Goal: Task Accomplishment & Management: Manage account settings

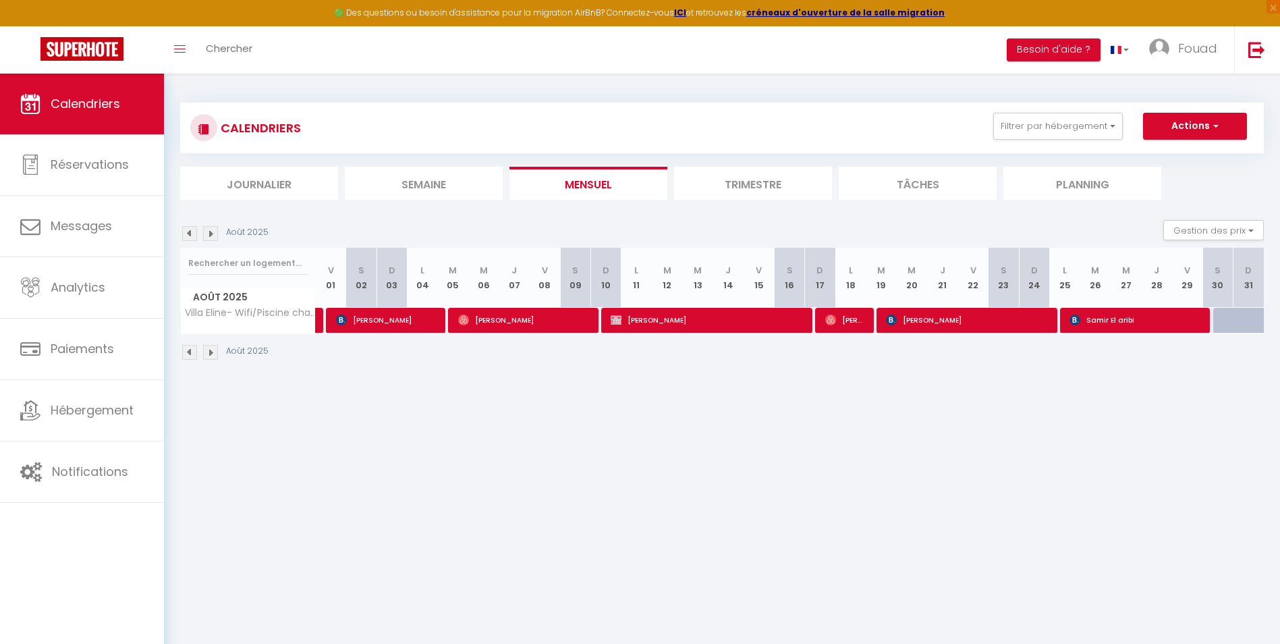
select select "0"
select select "34495"
drag, startPoint x: 0, startPoint y: 0, endPoint x: 695, endPoint y: 316, distance: 763.7
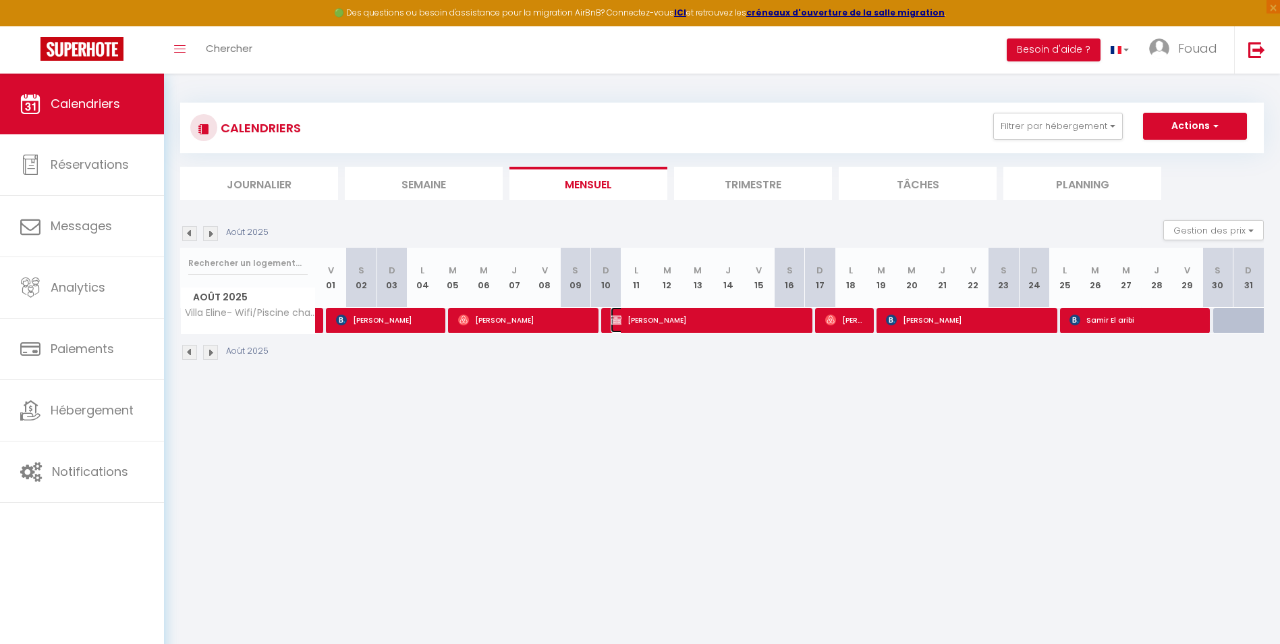
click at [695, 316] on span "[PERSON_NAME]" at bounding box center [707, 320] width 192 height 26
select select "KO"
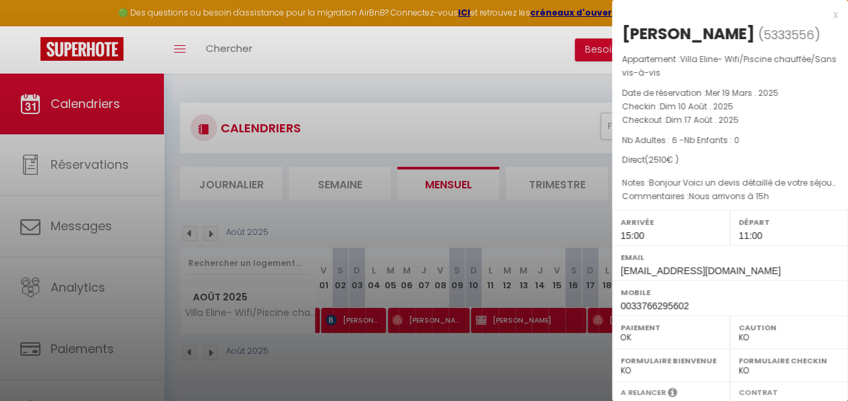
click at [375, 204] on div at bounding box center [424, 200] width 848 height 401
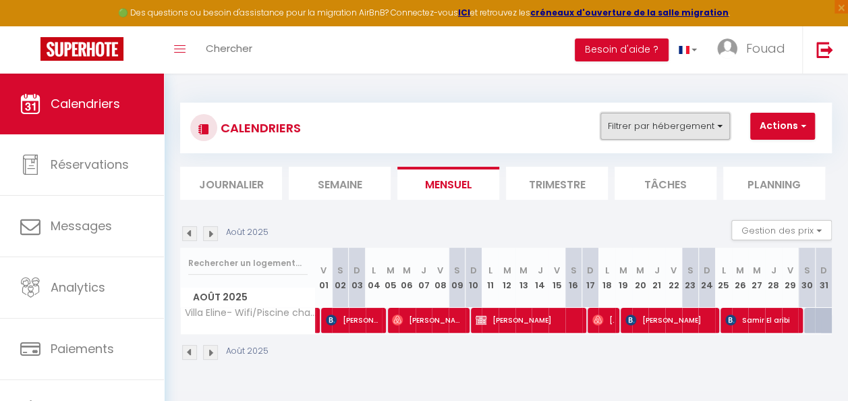
click at [668, 126] on button "Filtrer par hébergement" at bounding box center [666, 126] width 130 height 27
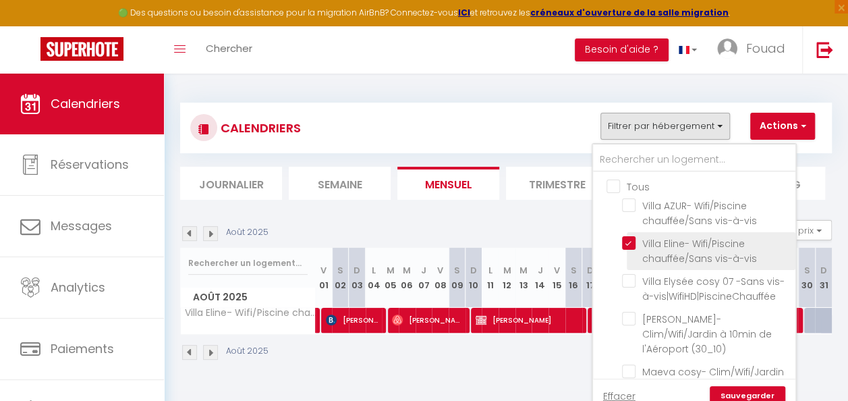
click at [626, 242] on input "Villa Eline- Wifi/Piscine chauffée/Sans vis-à-vis" at bounding box center [706, 243] width 169 height 14
checkbox input "false"
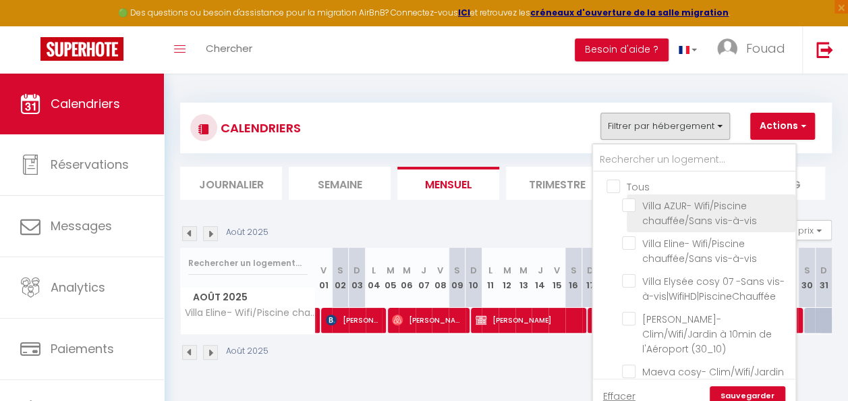
click at [634, 205] on input "Villa AZUR- Wifi/Piscine chauffée/Sans vis-à-vis" at bounding box center [706, 205] width 169 height 14
checkbox input "true"
checkbox input "false"
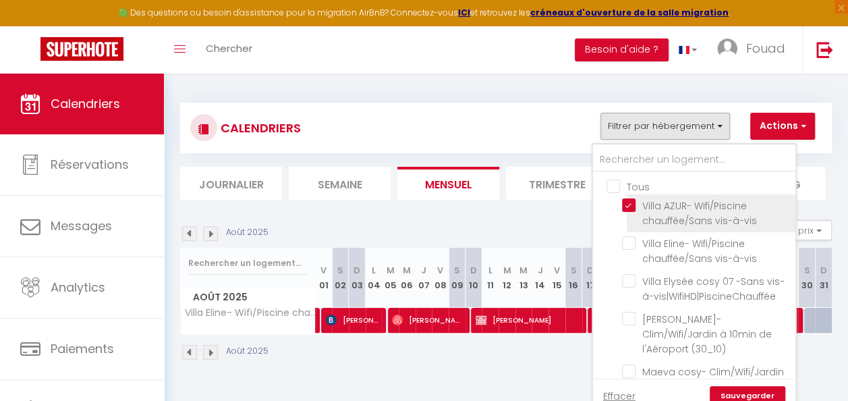
checkbox input "false"
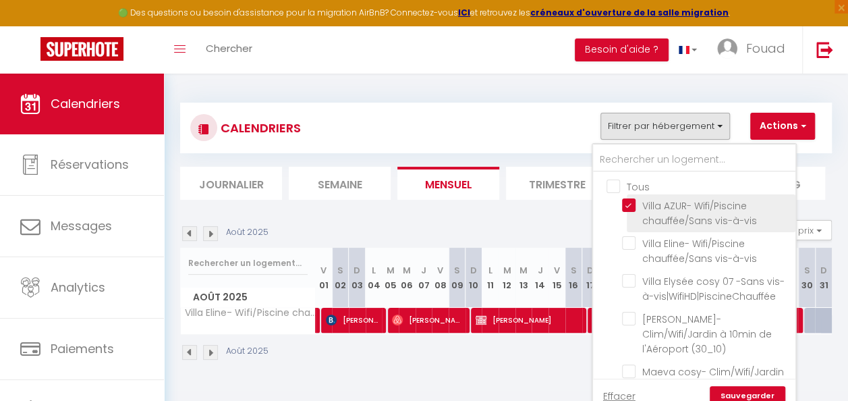
checkbox input "false"
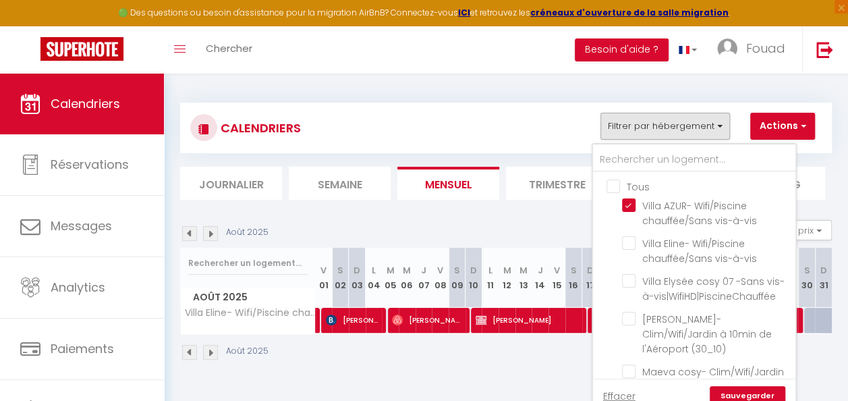
click at [756, 396] on link "Sauvegarder" at bounding box center [748, 396] width 76 height 20
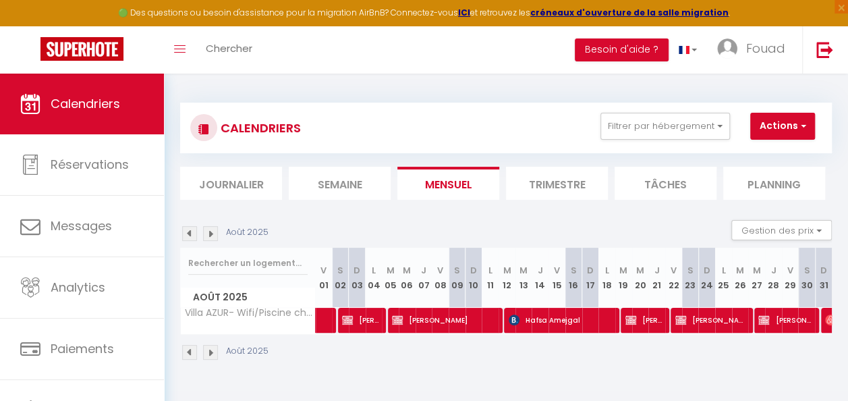
scroll to position [68, 0]
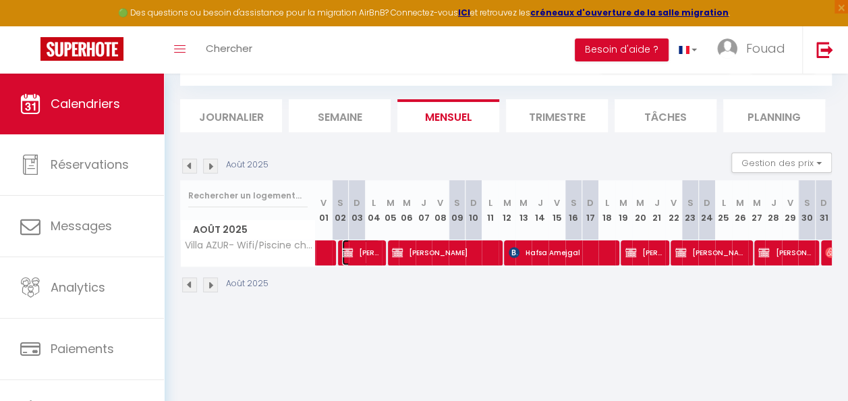
click at [368, 257] on span "Ahmed Charouali" at bounding box center [361, 253] width 38 height 26
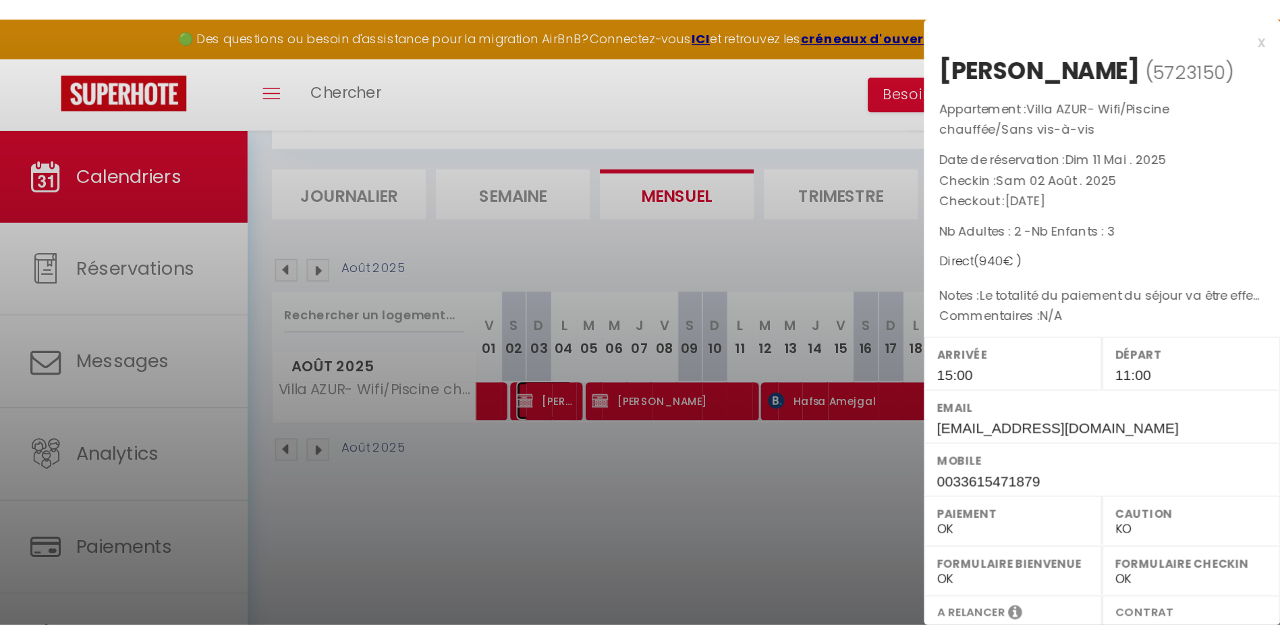
scroll to position [238, 0]
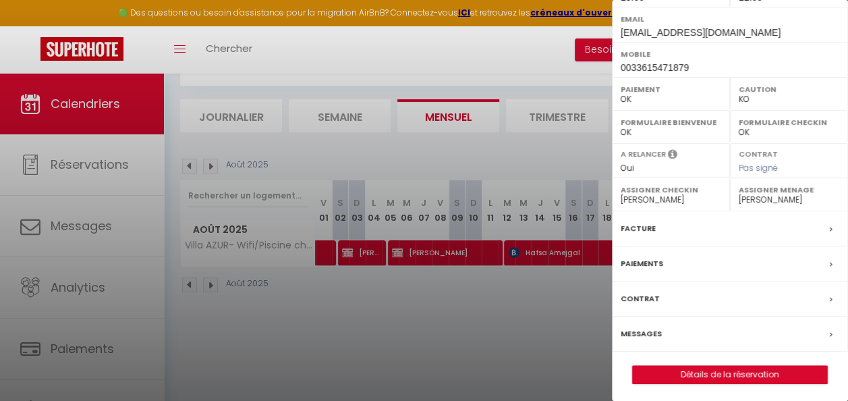
click at [452, 257] on div at bounding box center [424, 200] width 848 height 401
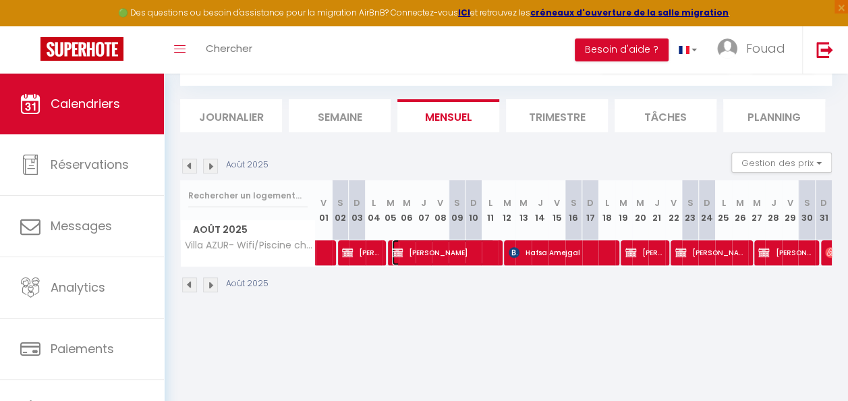
click at [454, 256] on span "[PERSON_NAME]" at bounding box center [443, 253] width 103 height 26
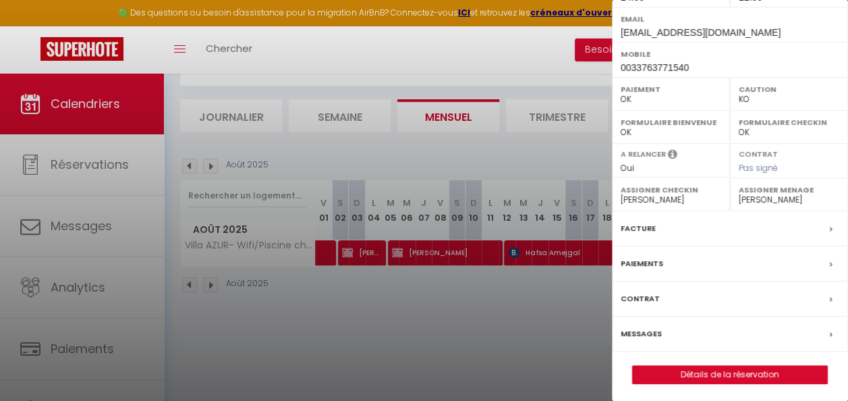
click at [539, 278] on div at bounding box center [424, 200] width 848 height 401
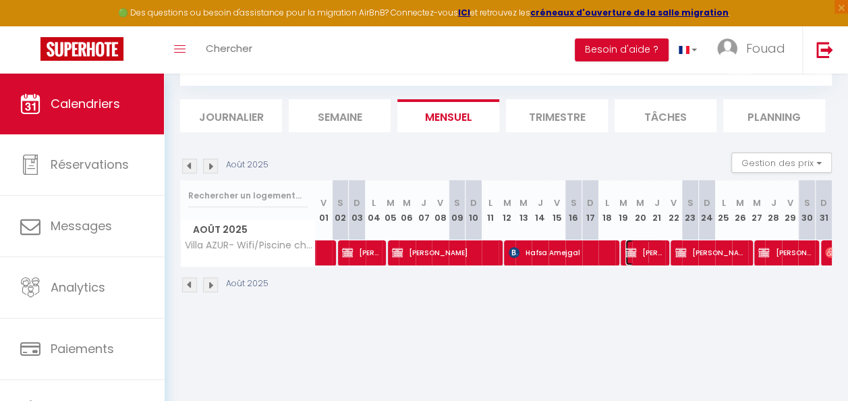
click at [641, 250] on span "Sarah Assab" at bounding box center [645, 253] width 38 height 26
select select "1"
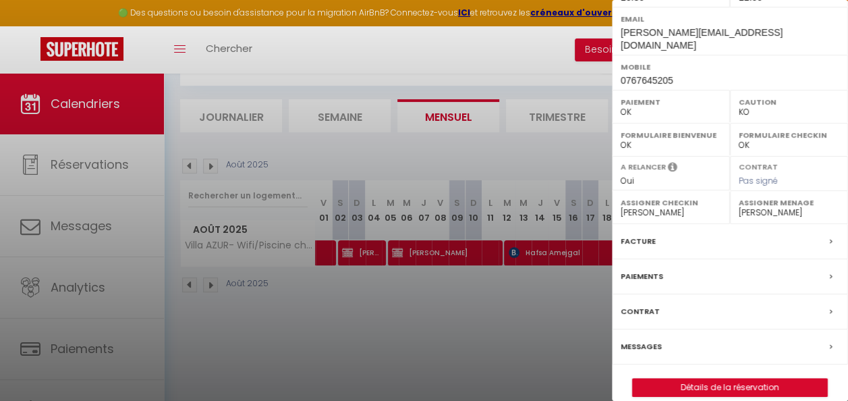
click at [545, 296] on div at bounding box center [424, 200] width 848 height 401
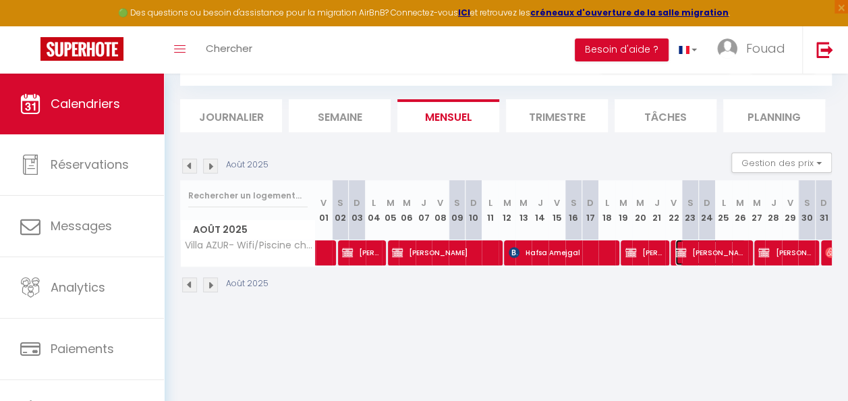
click at [701, 252] on span "[PERSON_NAME]" at bounding box center [711, 253] width 70 height 26
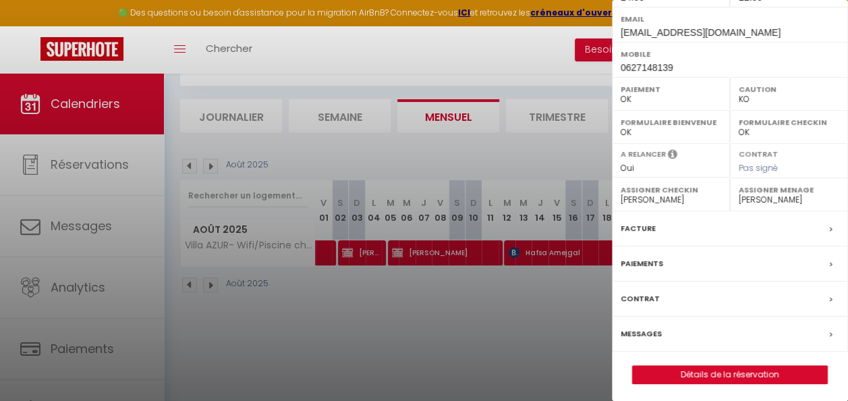
click at [558, 281] on div at bounding box center [424, 200] width 848 height 401
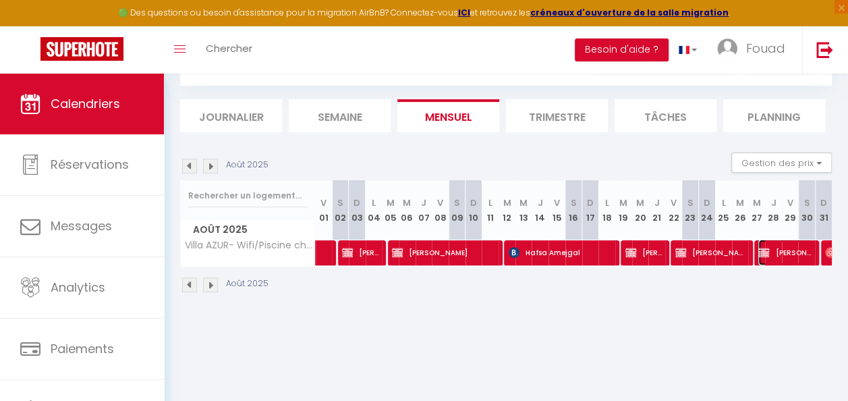
click at [761, 253] on span "Boufrouri Mohamed" at bounding box center [786, 253] width 54 height 26
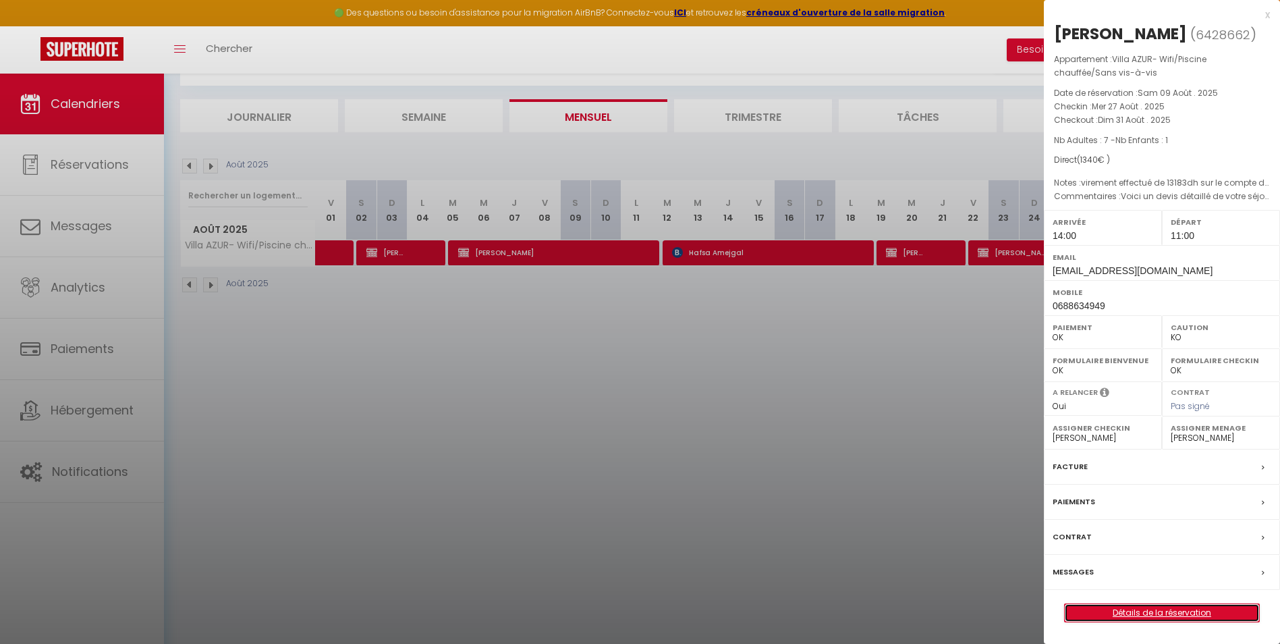
scroll to position [0, 0]
click at [632, 417] on div at bounding box center [640, 322] width 1280 height 644
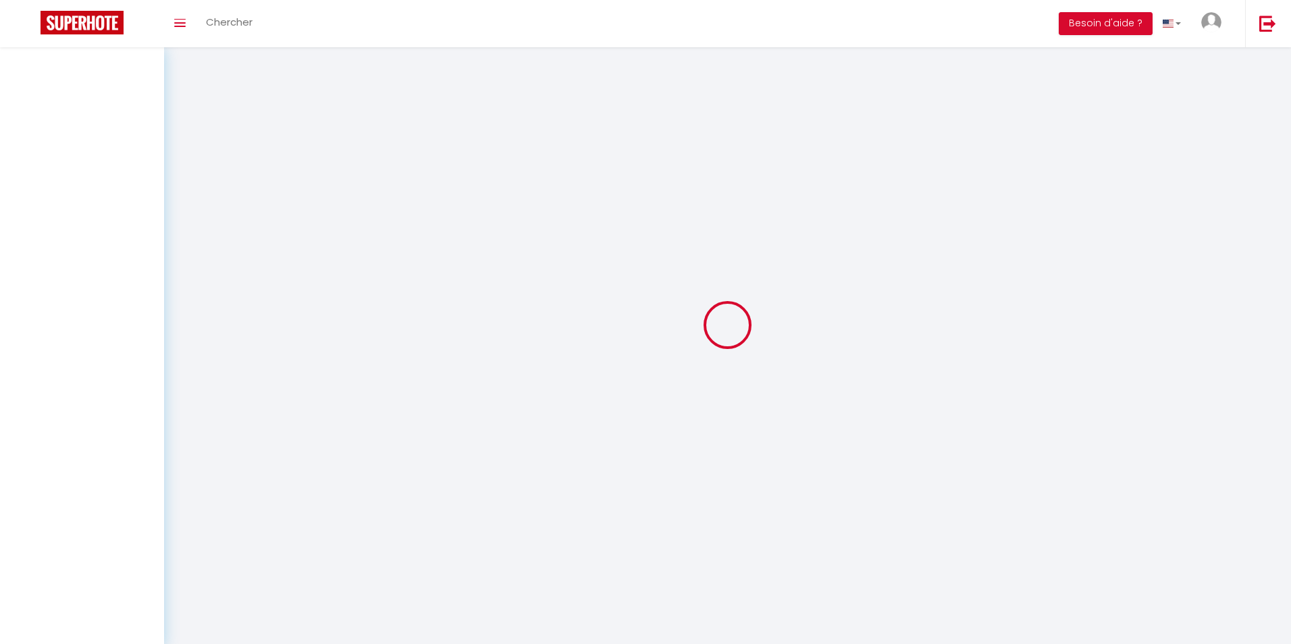
select select
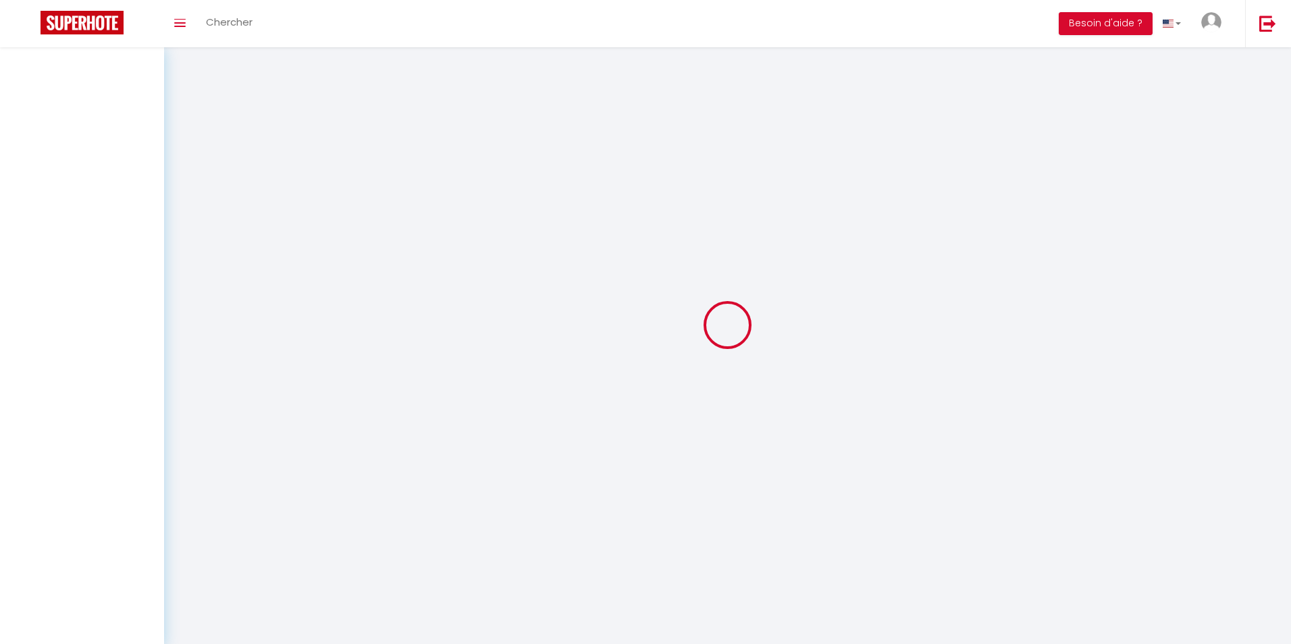
select select
checkbox input "false"
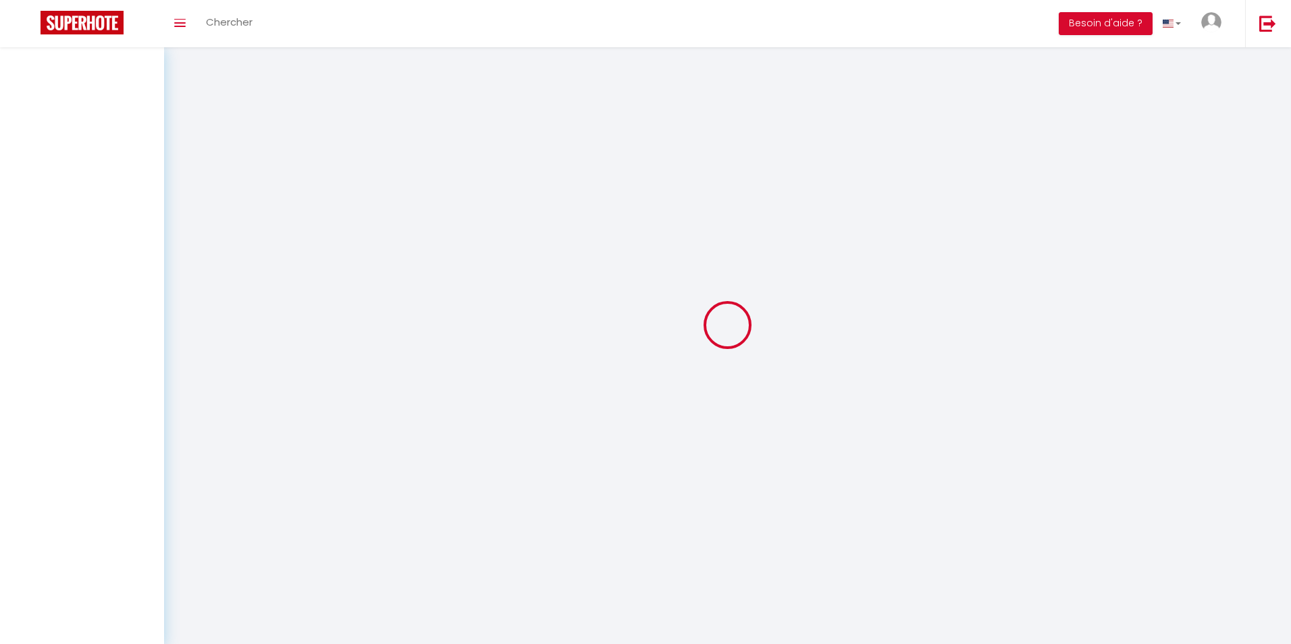
select select
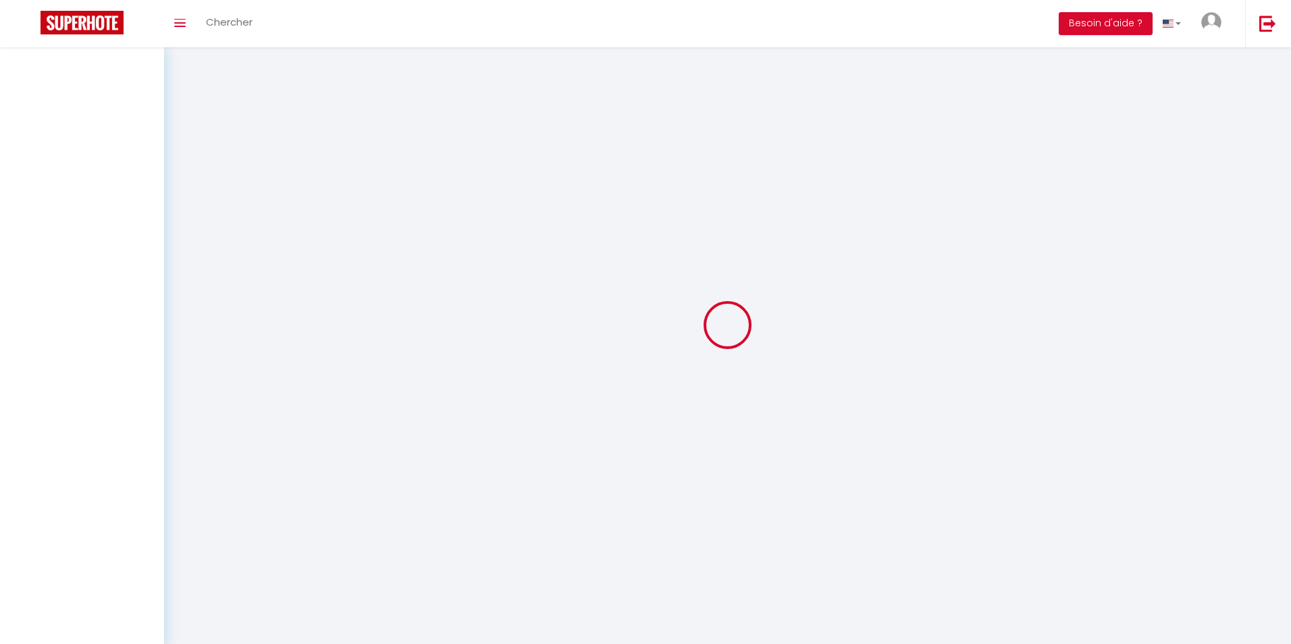
select select
checkbox input "false"
select select
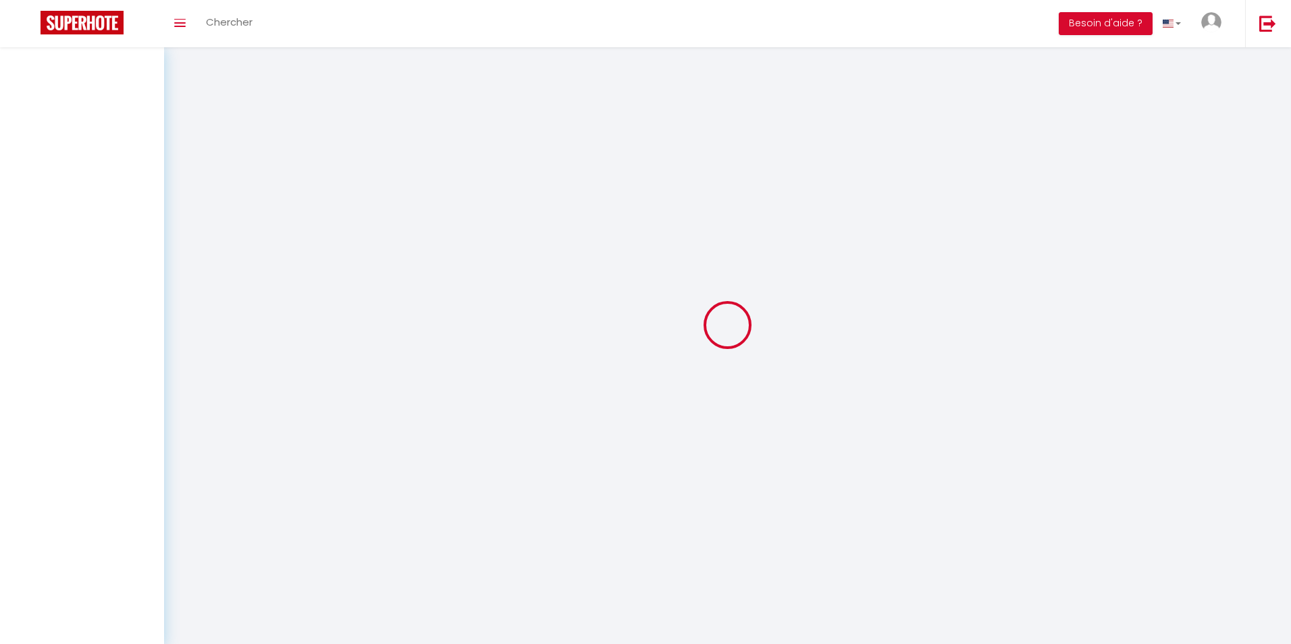
select select
checkbox input "false"
select select
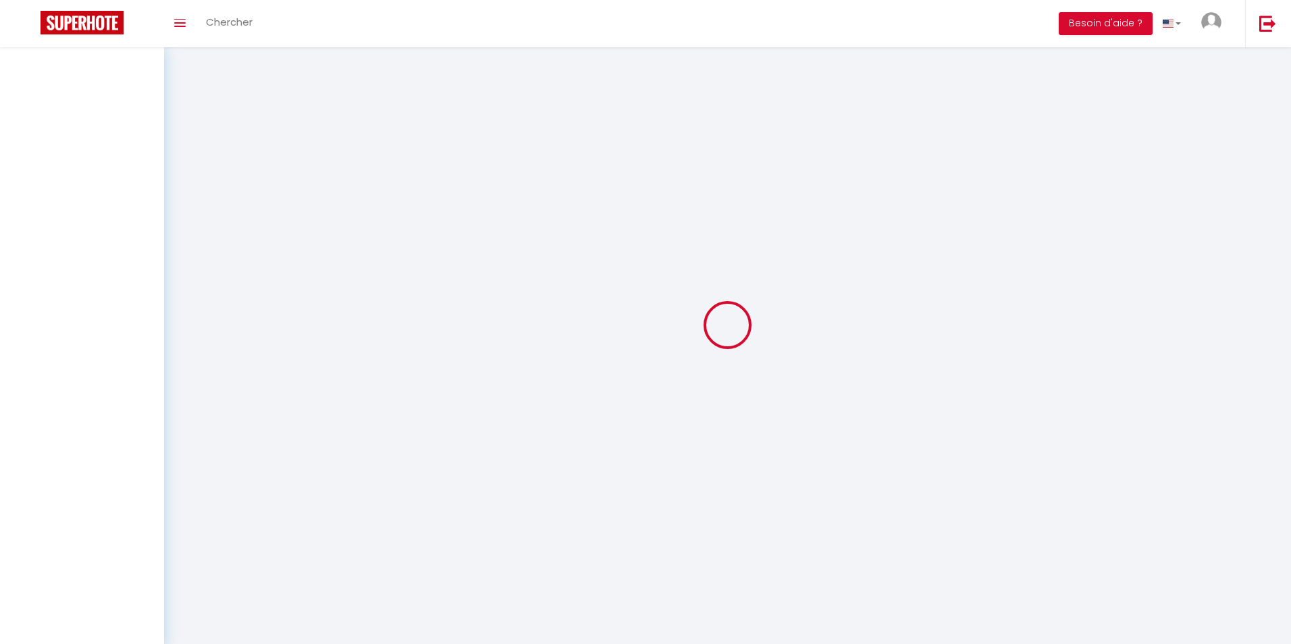
select select
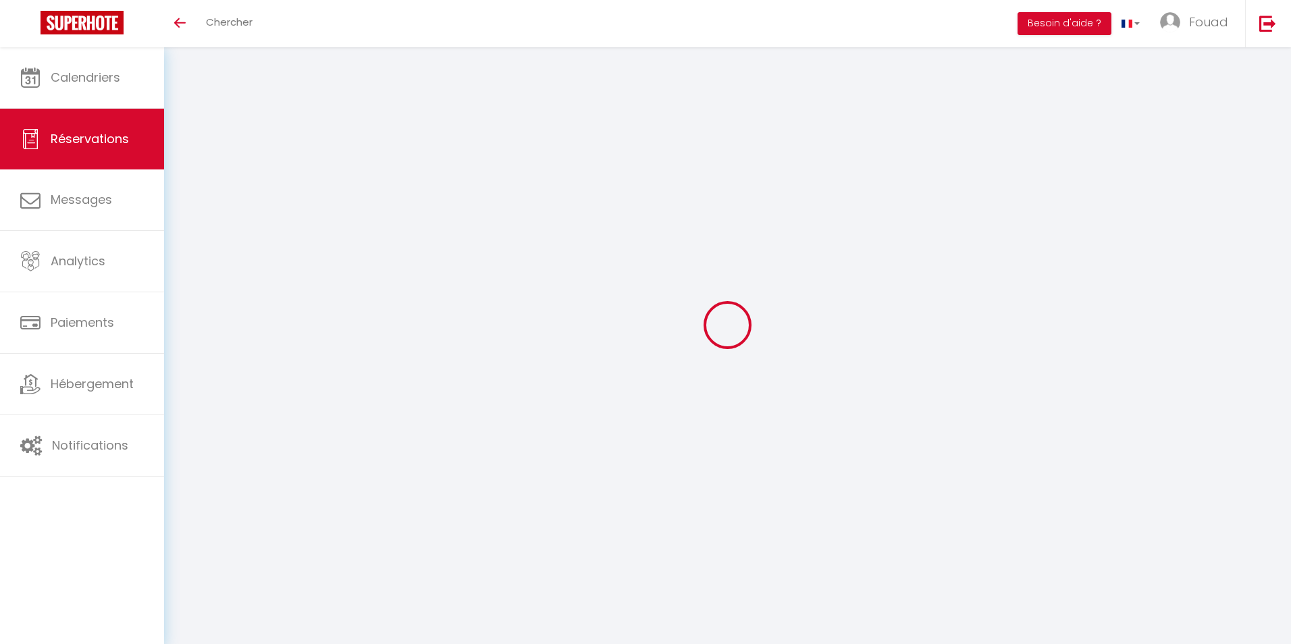
select select
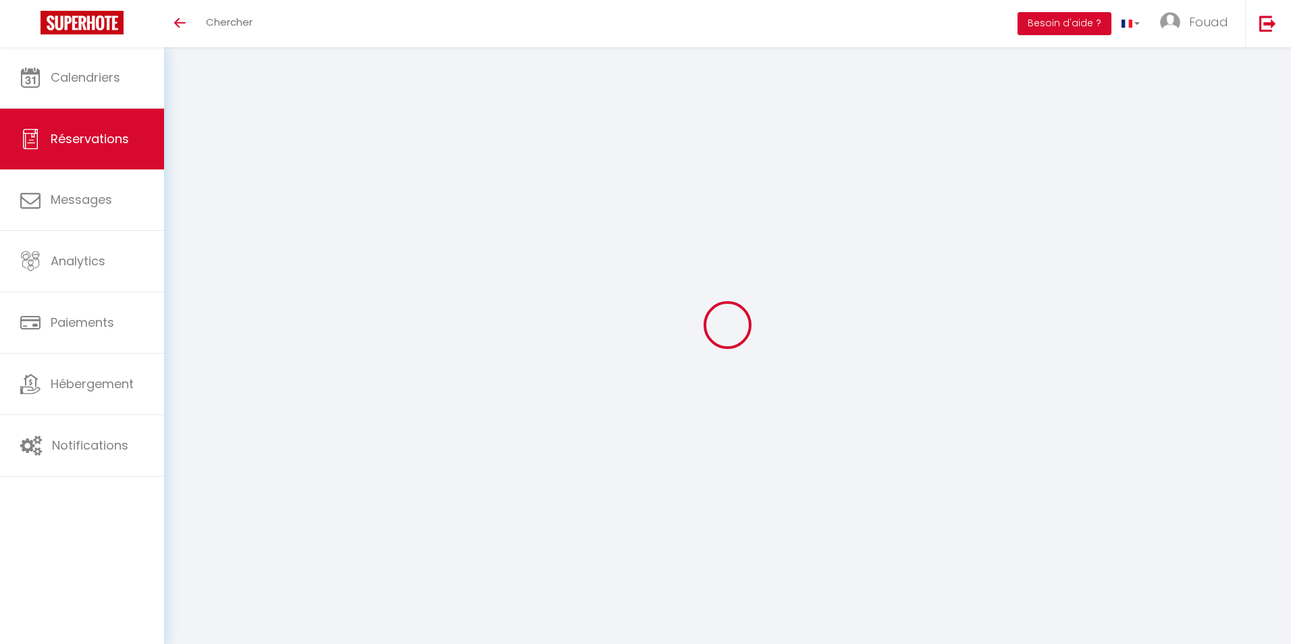
select select
checkbox input "false"
type input "Watil"
type input "Oufkir"
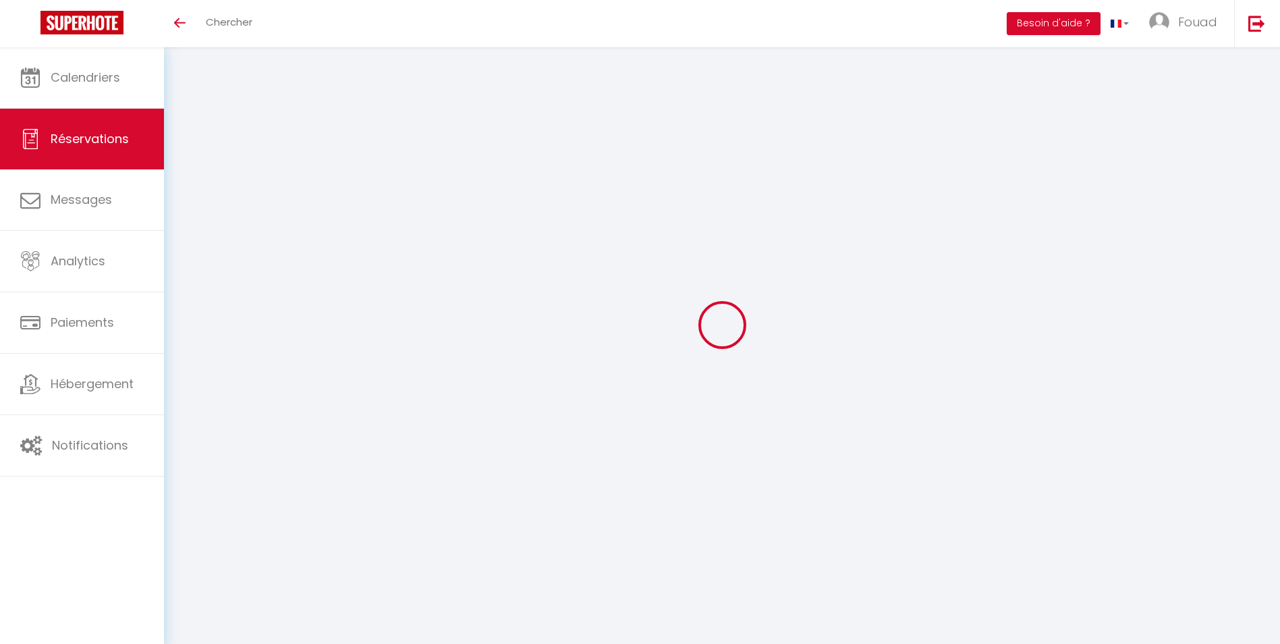
type input "oufkirwatil17@gmail.com"
type input "Oufkirwatil288@gmail.com"
type input "0033766295602"
type input "0766295602"
select select
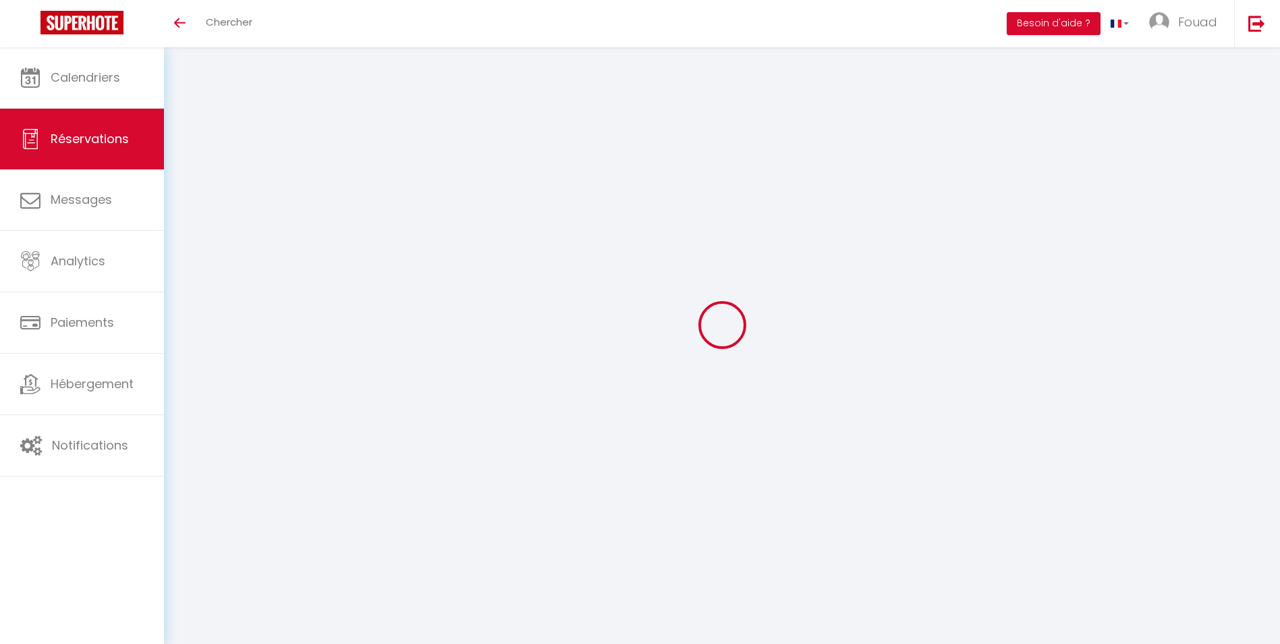
select select "51234"
select select "1"
type input "Dim 10 Août 2025"
select select
type input "Dim 17 Août 2025"
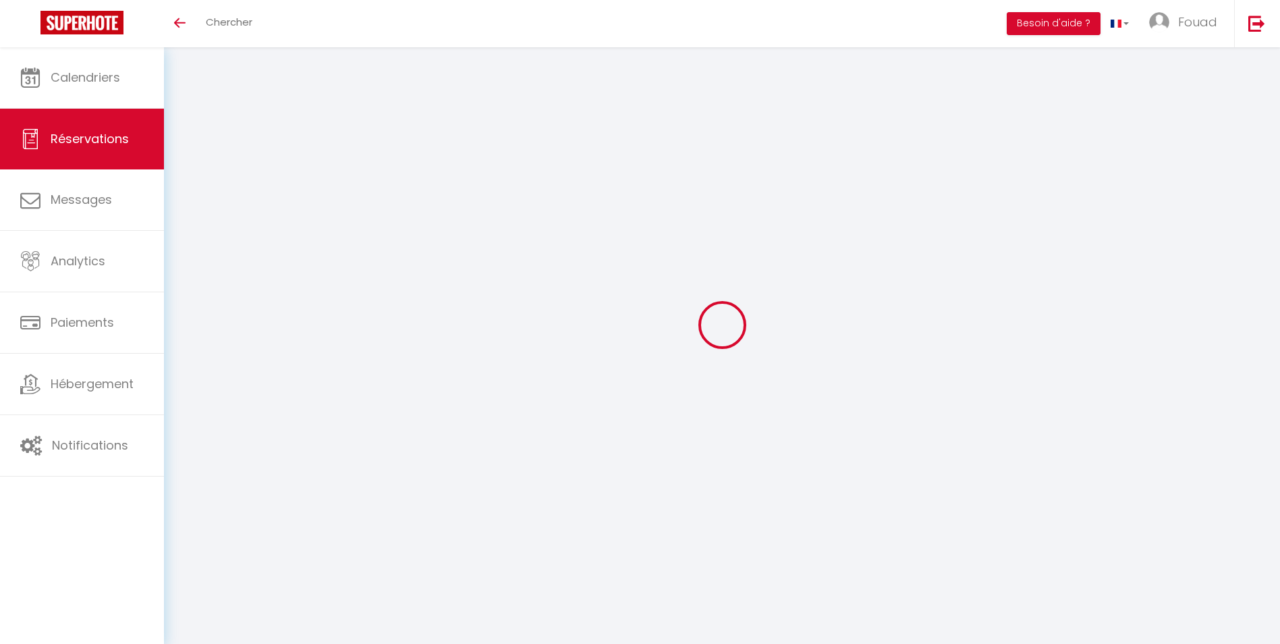
select select
type input "6"
select select "12"
select select
type input "2450"
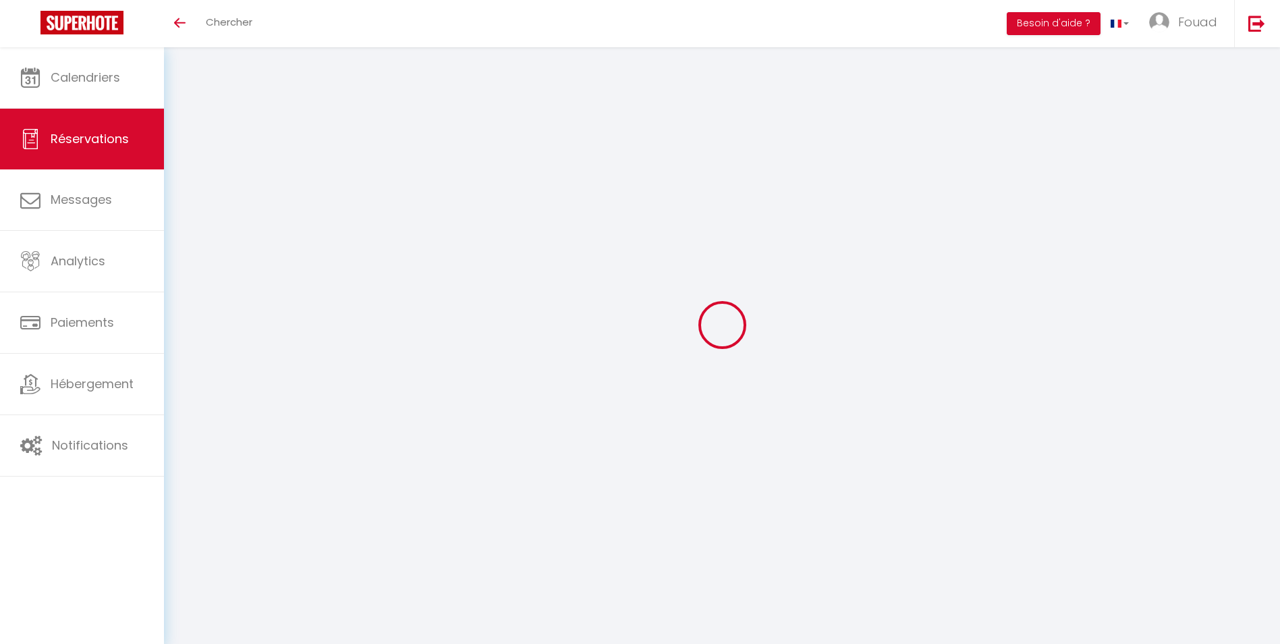
checkbox input "false"
type input "60"
type input "0"
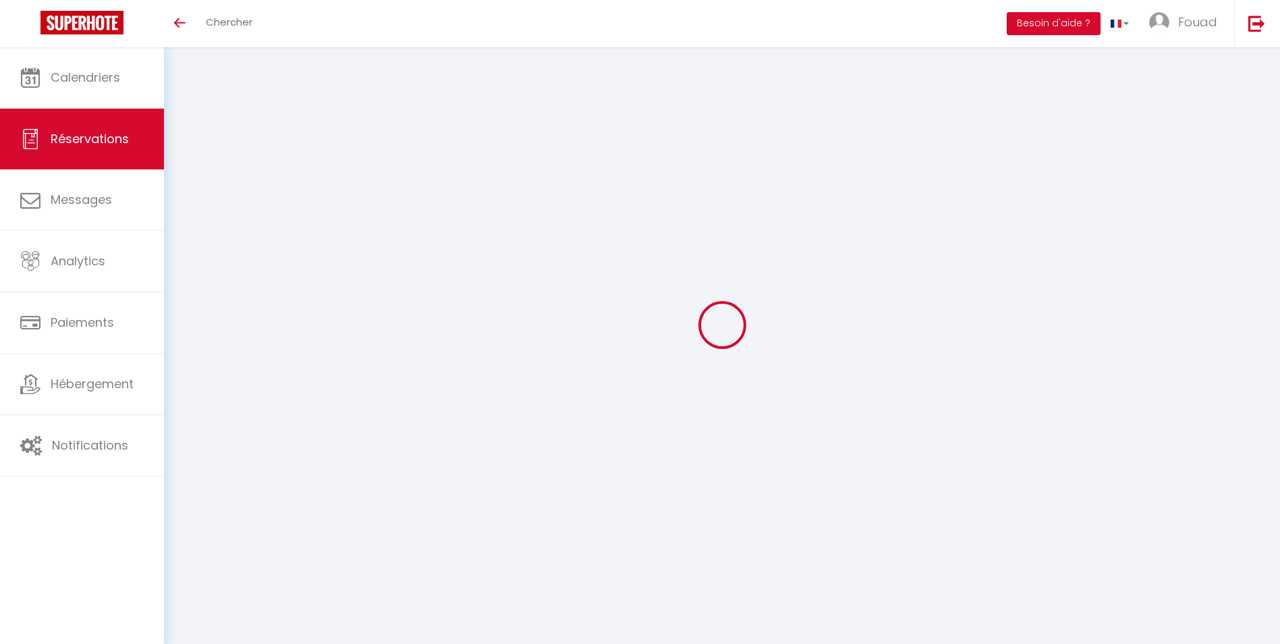
select select
select select "14"
checkbox input "false"
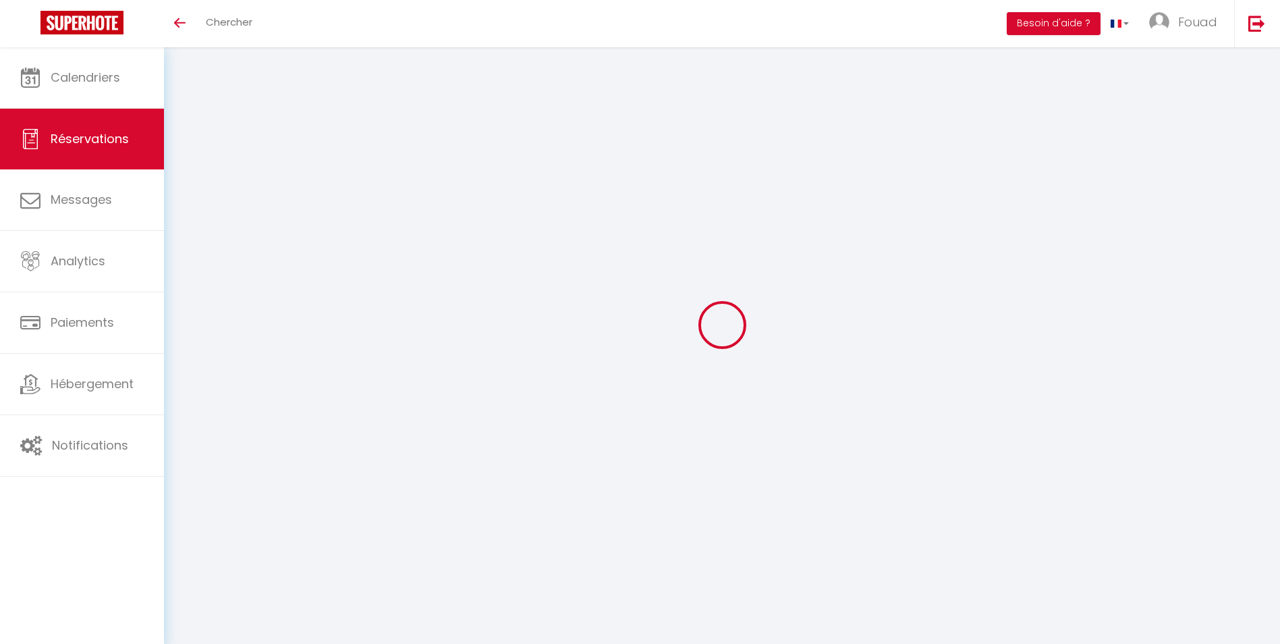
select select
checkbox input "false"
select select
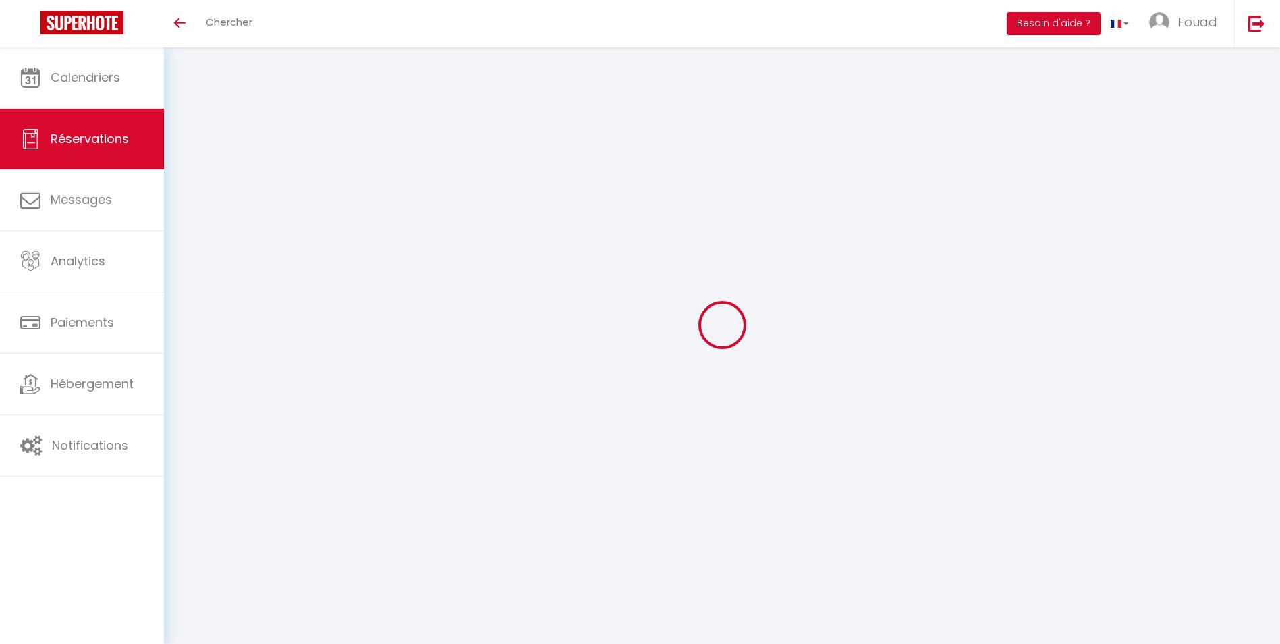
select select
checkbox input "false"
select select
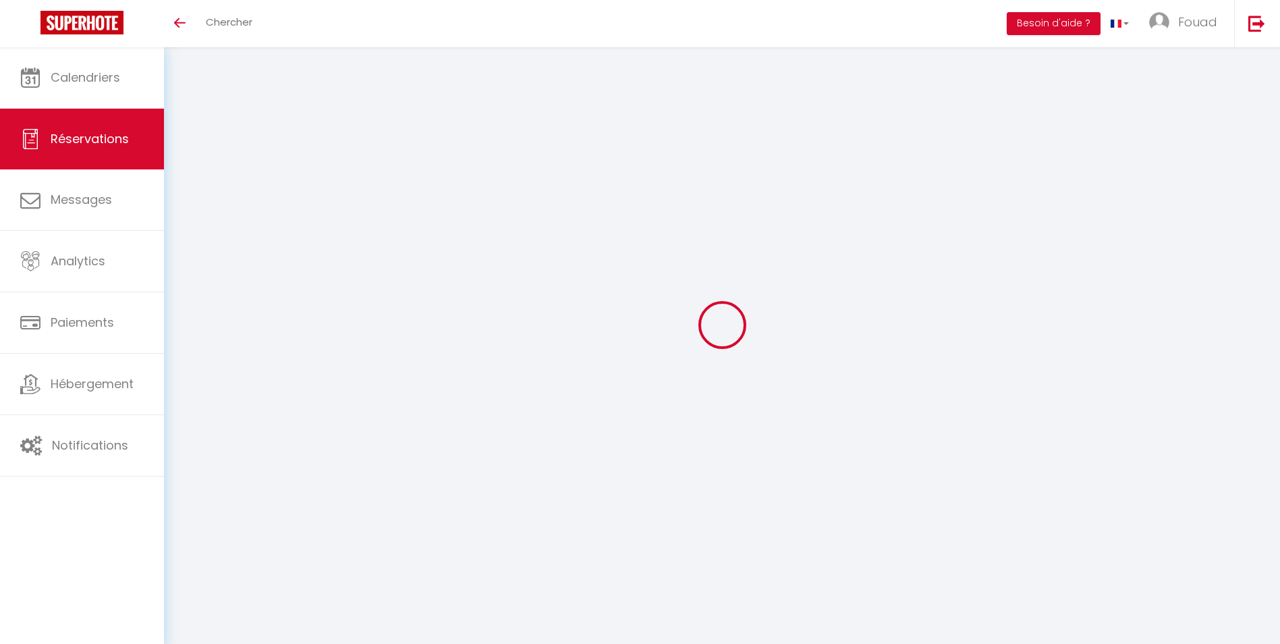
select select
checkbox input "false"
type textarea "Nous arrivons à 15h"
type textarea "Bonjour Voici un devis détaillé de votre séjour dans la villa Eline. Acompte ve…"
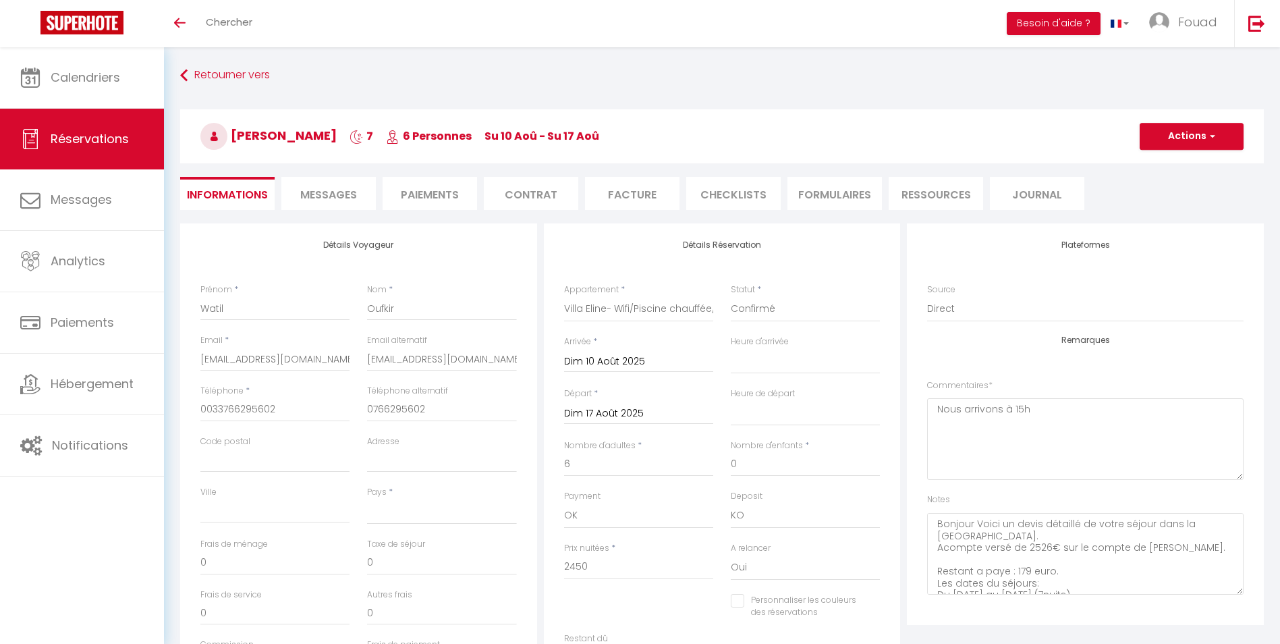
select select
type input "60"
select select
checkbox input "false"
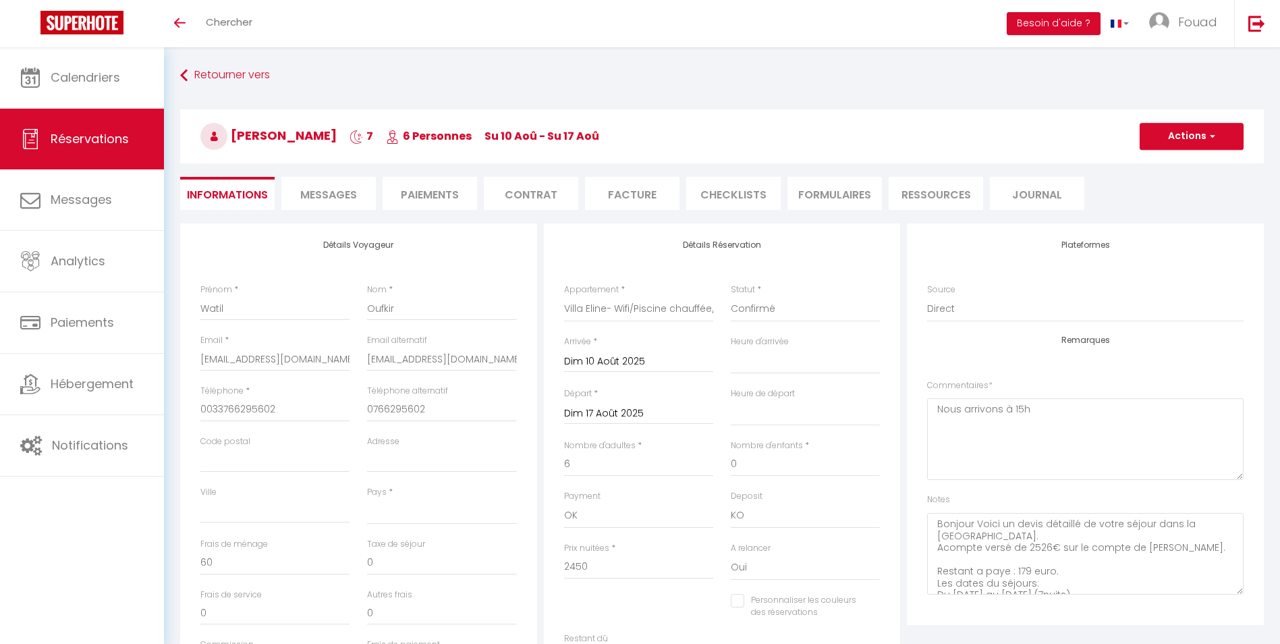
select select
checkbox input "false"
select select "15:00"
select select "11:00"
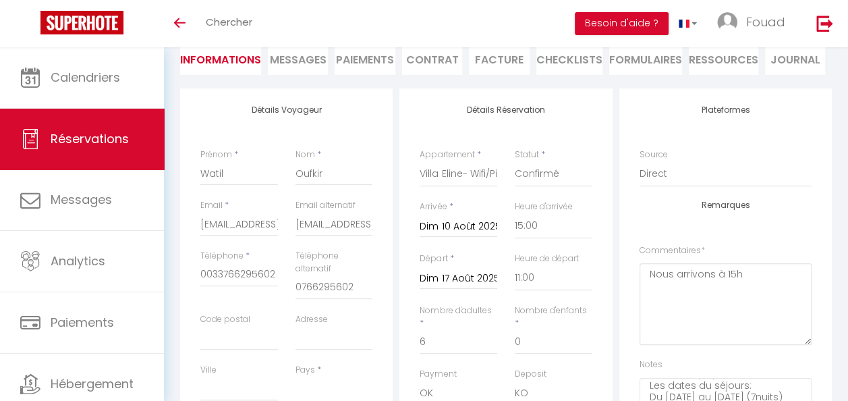
scroll to position [110, 0]
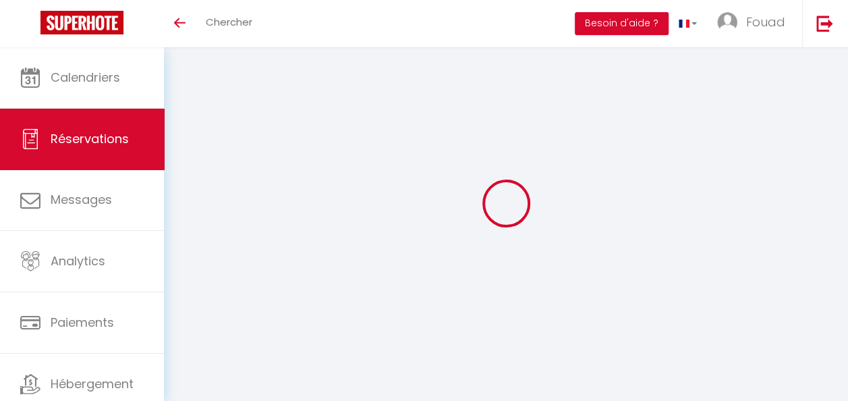
select select
checkbox input "false"
select select
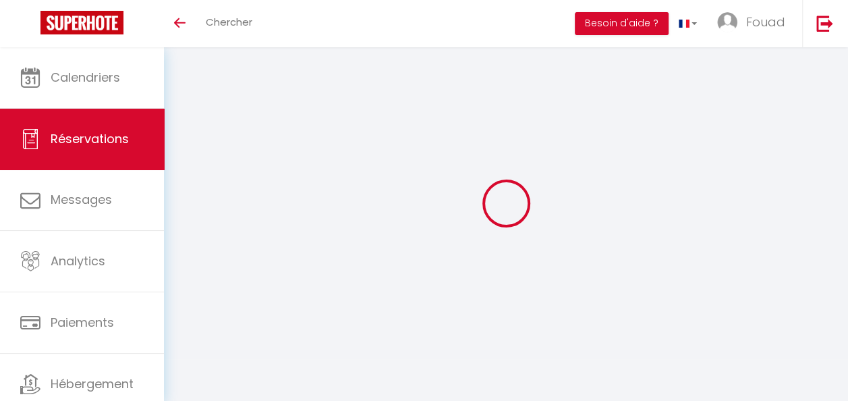
select select
checkbox input "false"
type textarea "N/A"
type textarea "Le totalité du paiement du séjour va être effectué à Yacine directement. Le cli…"
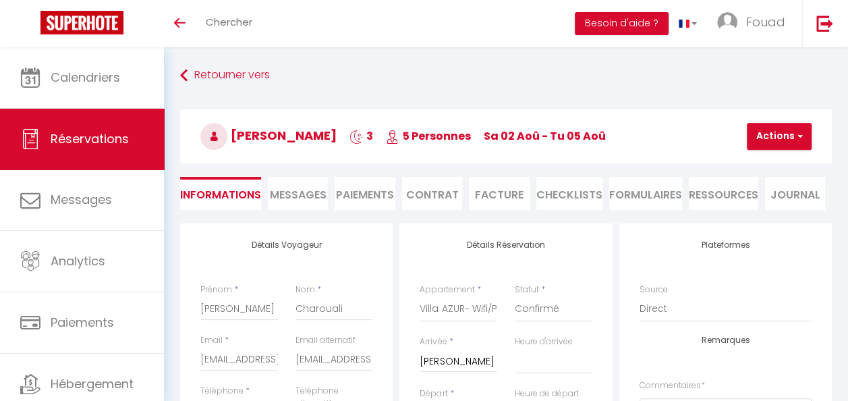
select select
type input "40"
select select
checkbox input "false"
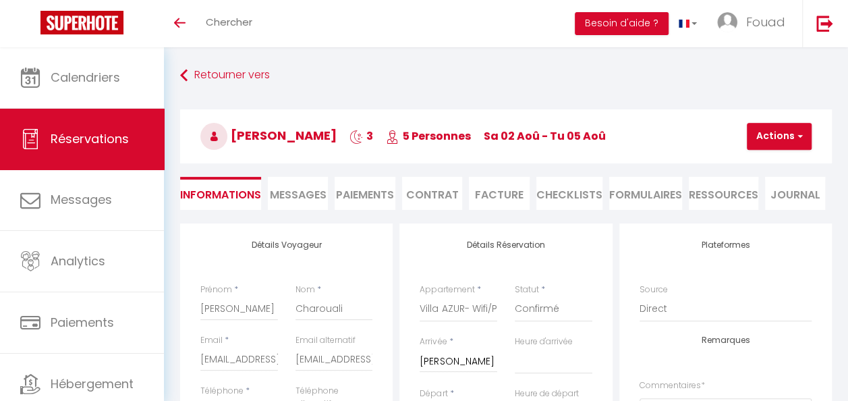
select select
checkbox input "false"
select select "15:00"
select select "11:00"
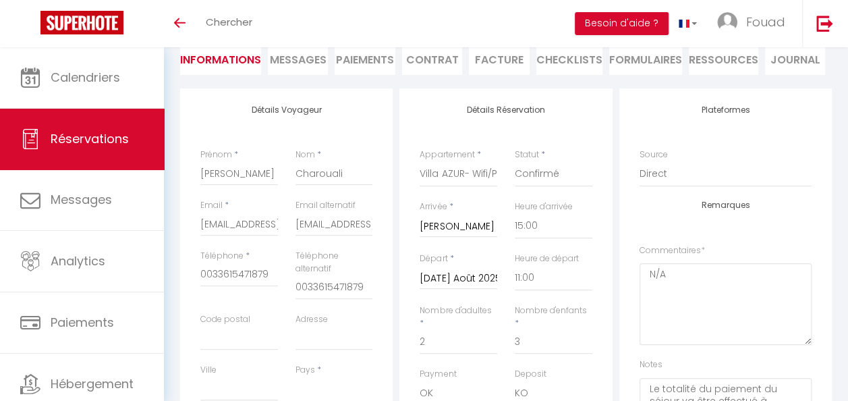
scroll to position [203, 0]
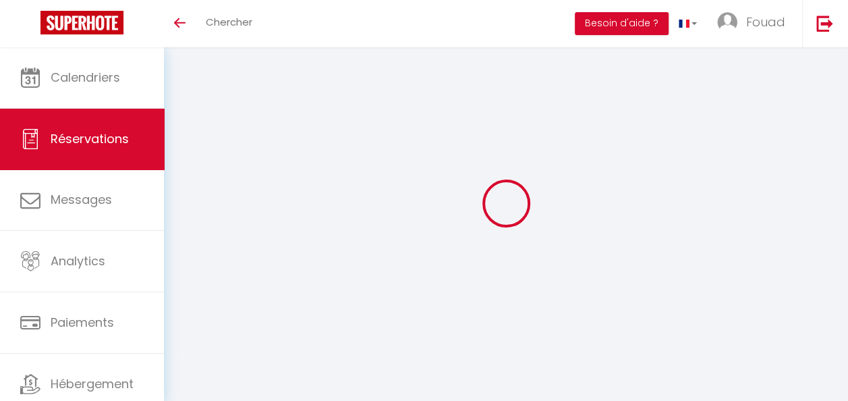
select select
checkbox input "false"
select select
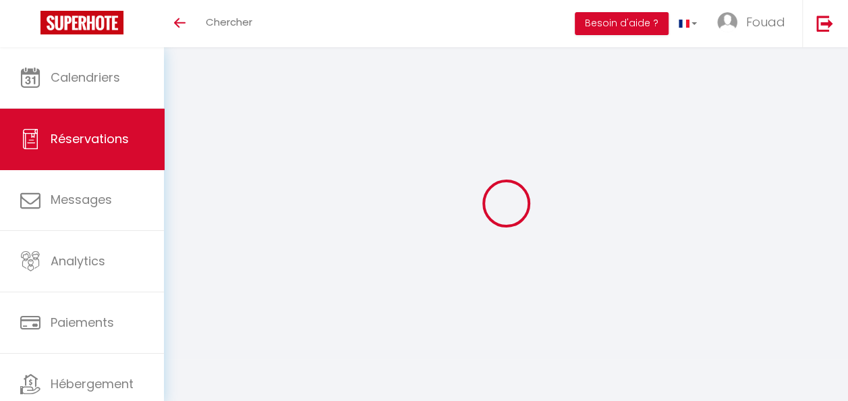
select select
checkbox input "false"
type textarea "Bonjour Voici un devis détaillé de votre séjour dans la villa Azur. Acompte ver…"
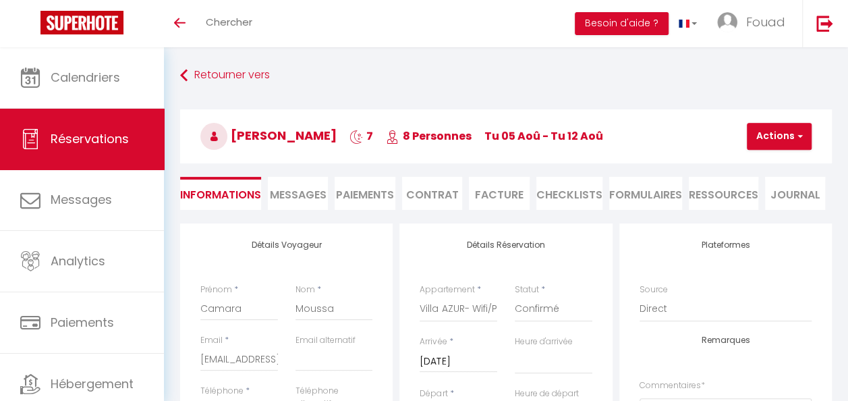
select select
type input "60"
select select
checkbox input "false"
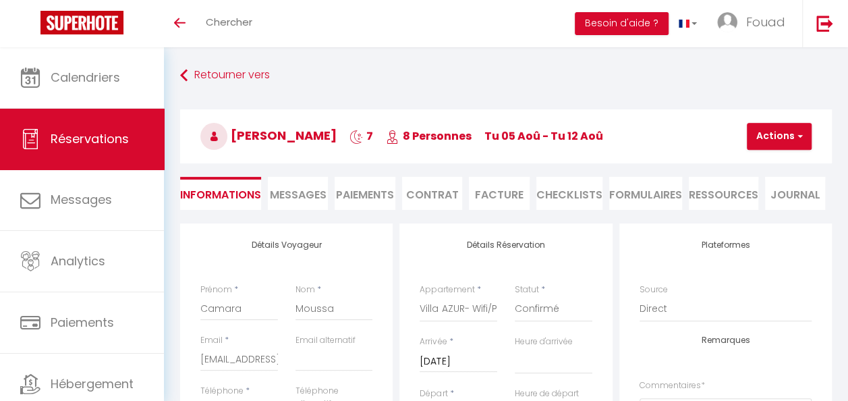
select select
checkbox input "false"
select select "14:00"
select select "11:00"
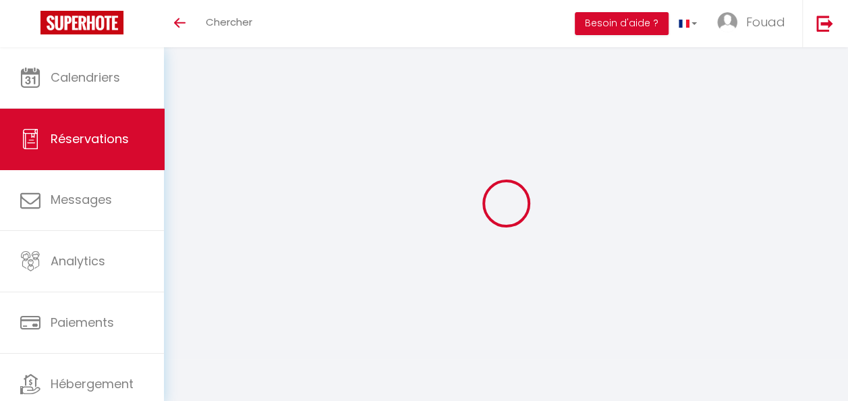
select select
checkbox input "false"
select select
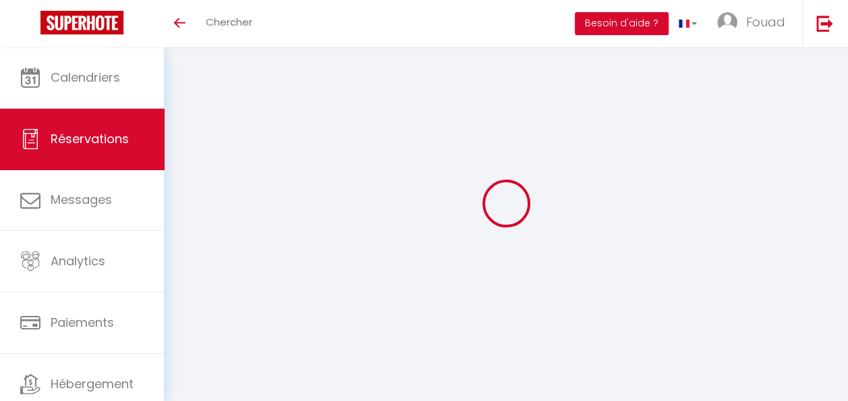
select select
checkbox input "false"
type textarea "Bonjour Voici un devis détaillé de votre séjour dans la villa Azur. Les dates d…"
type textarea "Acompte versé de 438€ sur le compte du propriétaire. 10548dh a été versée au pr…"
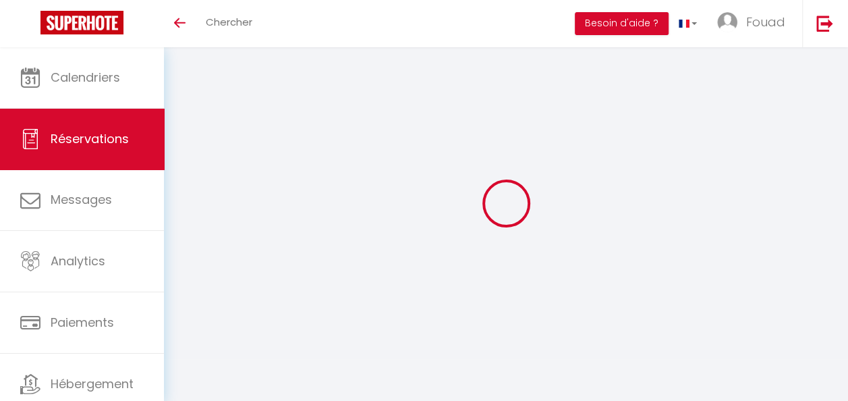
select select
type input "60"
select select
checkbox input "false"
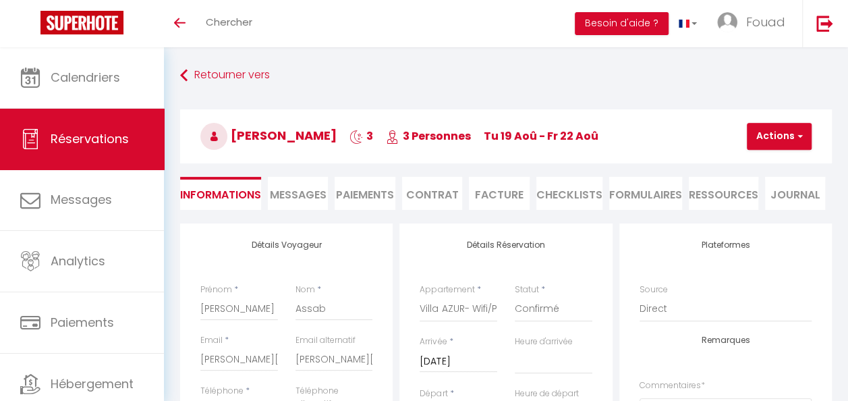
select select
checkbox input "false"
select select "16:30"
select select "11:00"
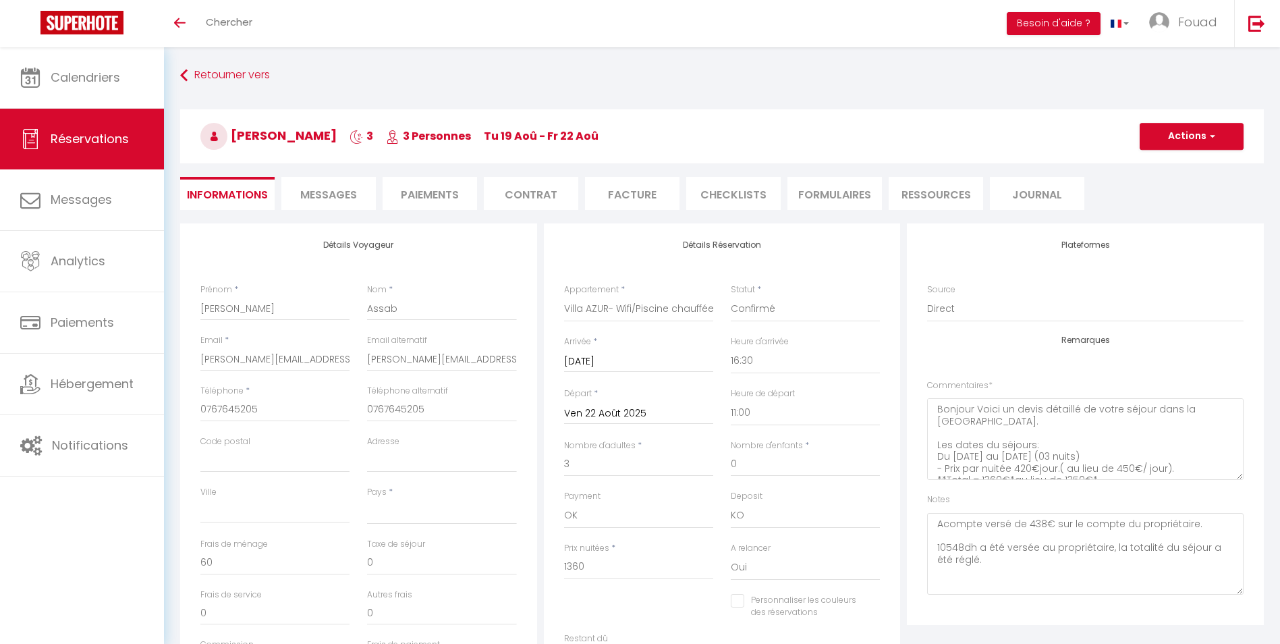
scroll to position [68, 0]
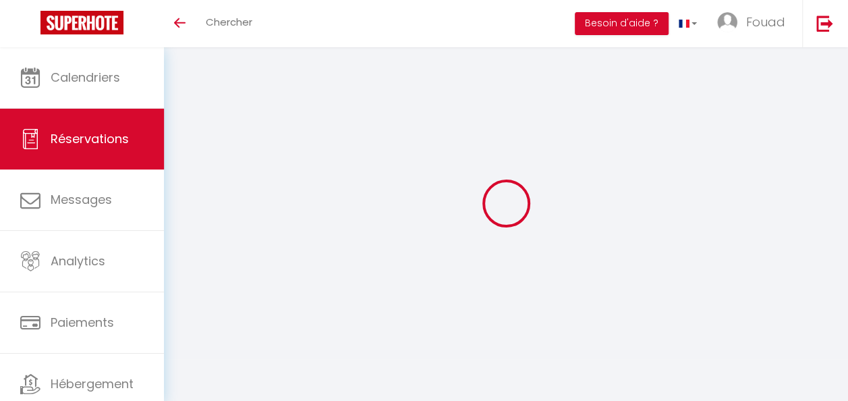
select select
checkbox input "false"
select select
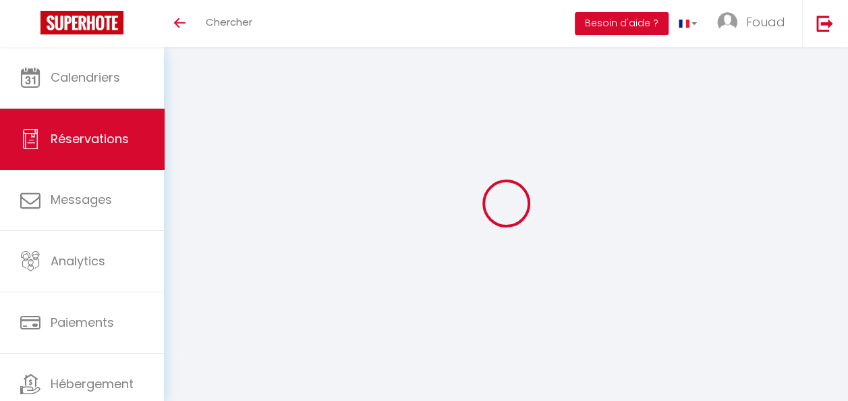
select select
checkbox input "false"
select select
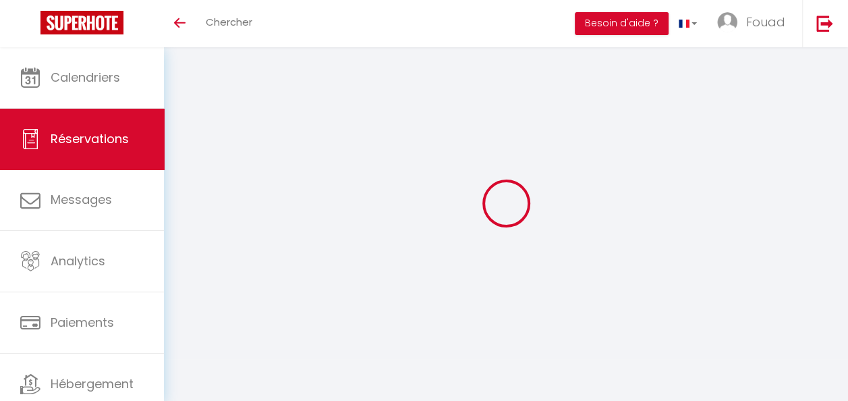
select select
checkbox input "false"
type textarea "Total payer 1750€ Frais de ménage 60€."
type textarea "Le paiement sera effectué en totalité sur le compte du propriétaire. À récupére…"
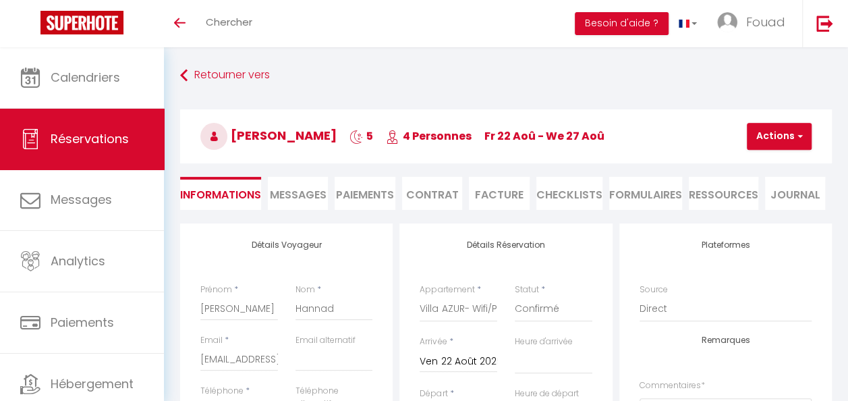
select select
type input "60"
select select
checkbox input "false"
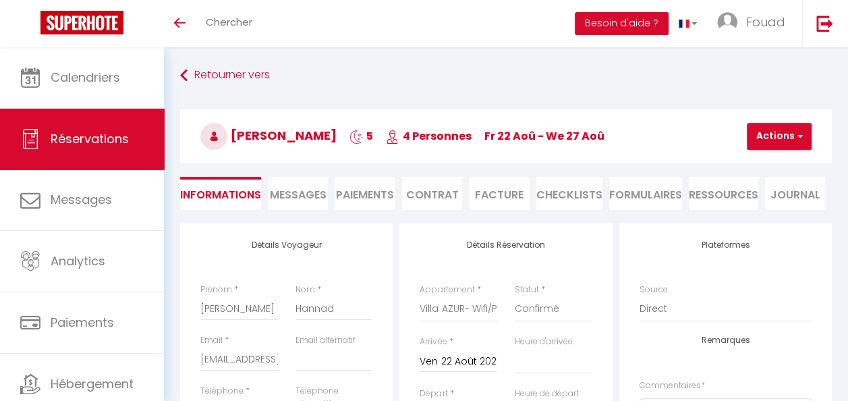
select select
checkbox input "false"
select select "14:00"
select select "11:00"
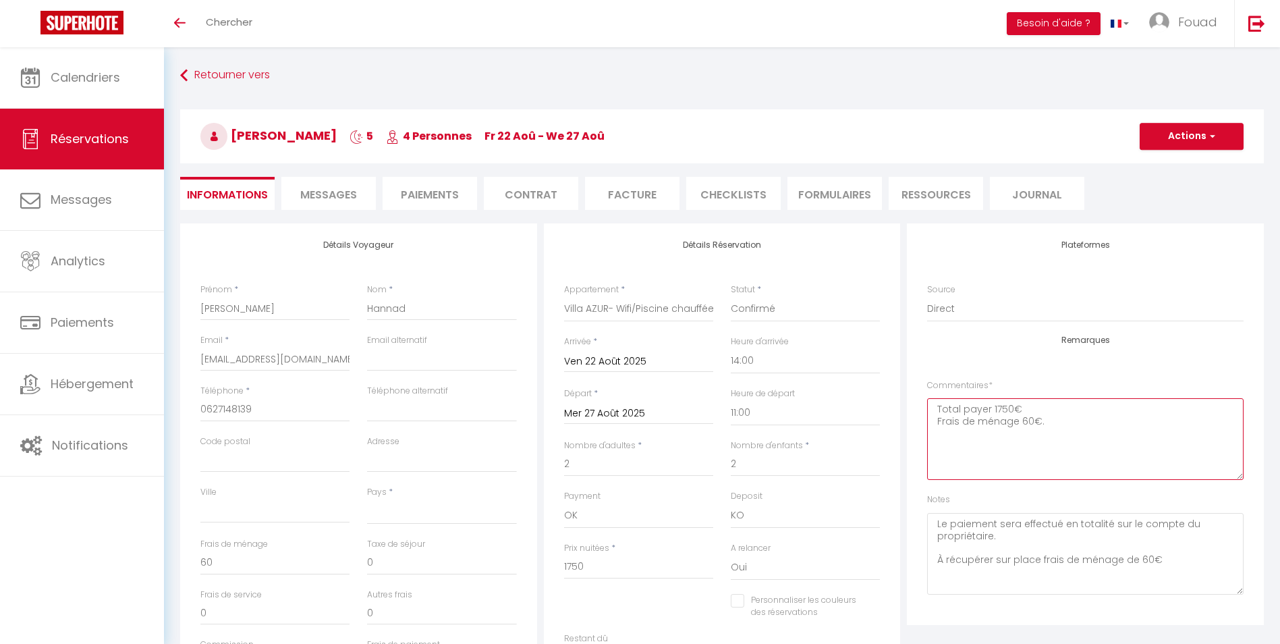
click at [858, 400] on textarea "Total payer 1750€ Frais de ménage 60€." at bounding box center [1085, 439] width 317 height 82
drag, startPoint x: 1157, startPoint y: 570, endPoint x: 908, endPoint y: 568, distance: 249.1
click at [858, 400] on div "Plateformes Source Direct [DOMAIN_NAME] [DOMAIN_NAME] Chalet montagne Expedia G…" at bounding box center [1085, 424] width 357 height 402
click at [858, 400] on textarea "Le paiement sera effectué en totalité sur le compte du propriétaire. À récupére…" at bounding box center [1085, 554] width 317 height 82
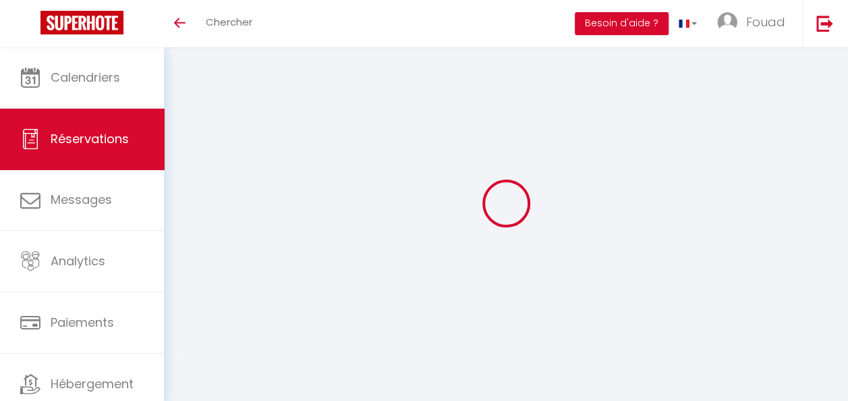
select select
checkbox input "false"
select select
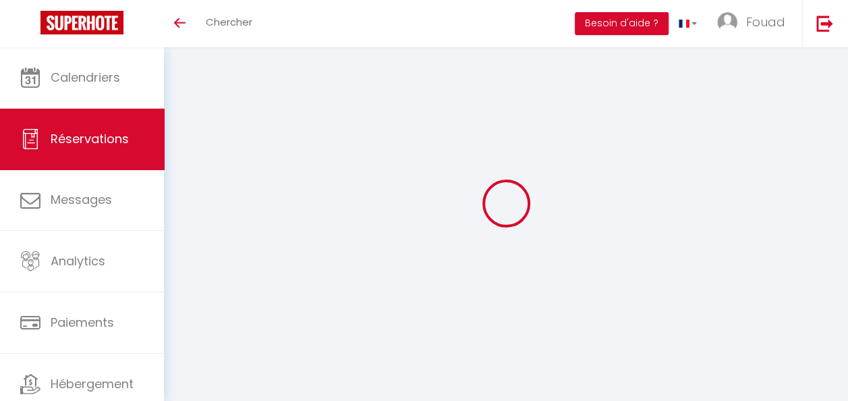
select select
checkbox input "false"
type textarea "Voici un devis détaillé de votre séjour dans la [GEOGRAPHIC_DATA]. Les dates du…"
type textarea "virement effectué de 13183dh sur le compte de [PERSON_NAME] propriétaire"
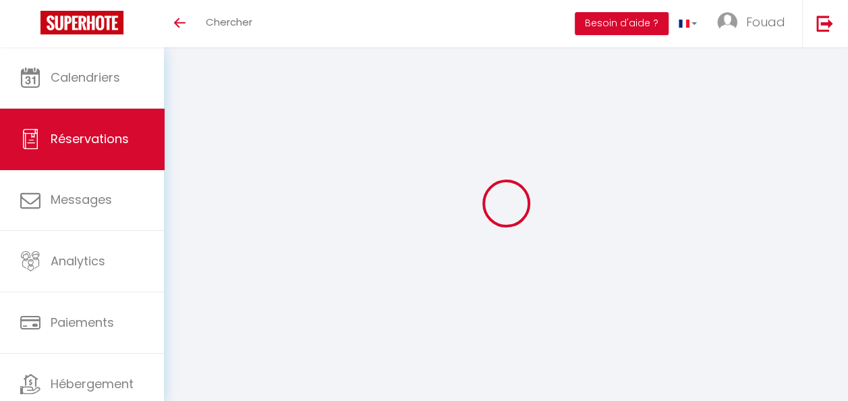
select select
type input "60"
select select
checkbox input "false"
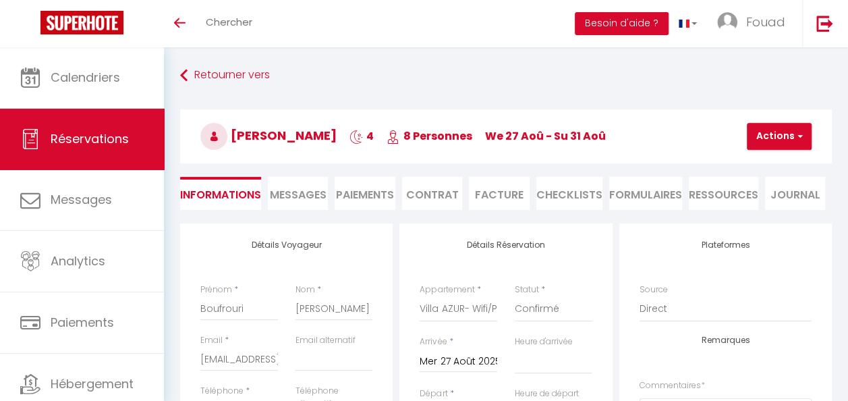
select select
select select "14:00"
select select "11:00"
checkbox input "false"
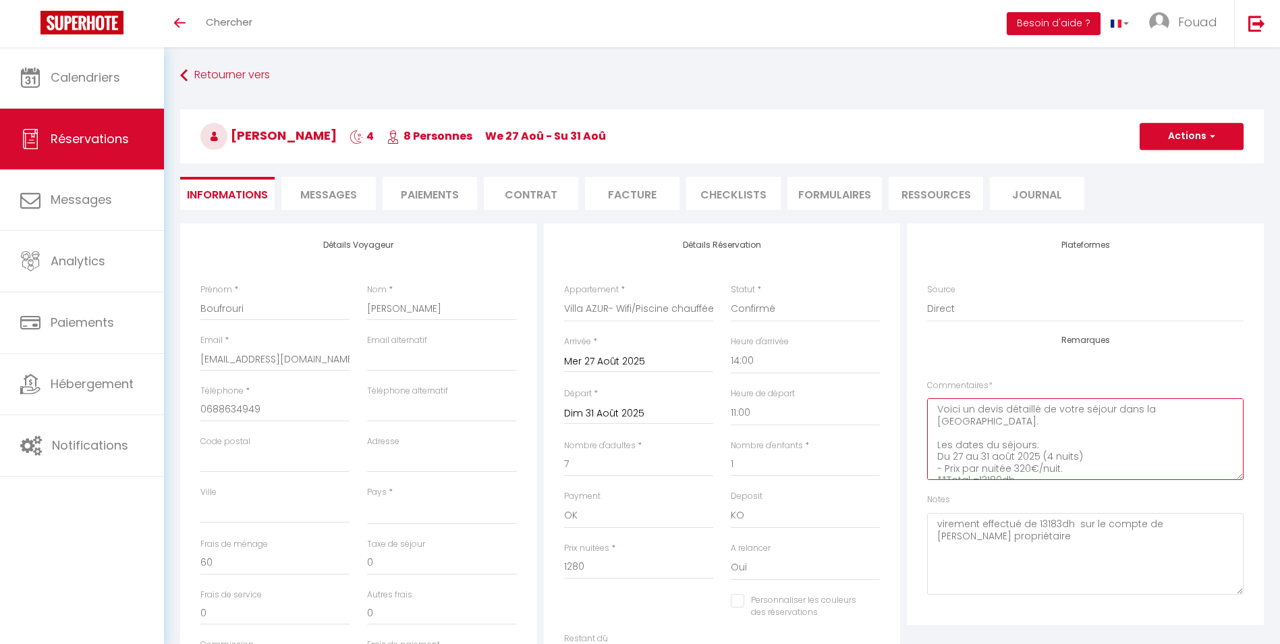
click at [858, 400] on textarea "Voici un devis détaillé de votre séjour dans la [GEOGRAPHIC_DATA]. Les dates du…" at bounding box center [1085, 439] width 317 height 82
click at [858, 400] on textarea "virement effectué de 13183dh sur le compte de [PERSON_NAME] propriétaire" at bounding box center [1085, 554] width 317 height 82
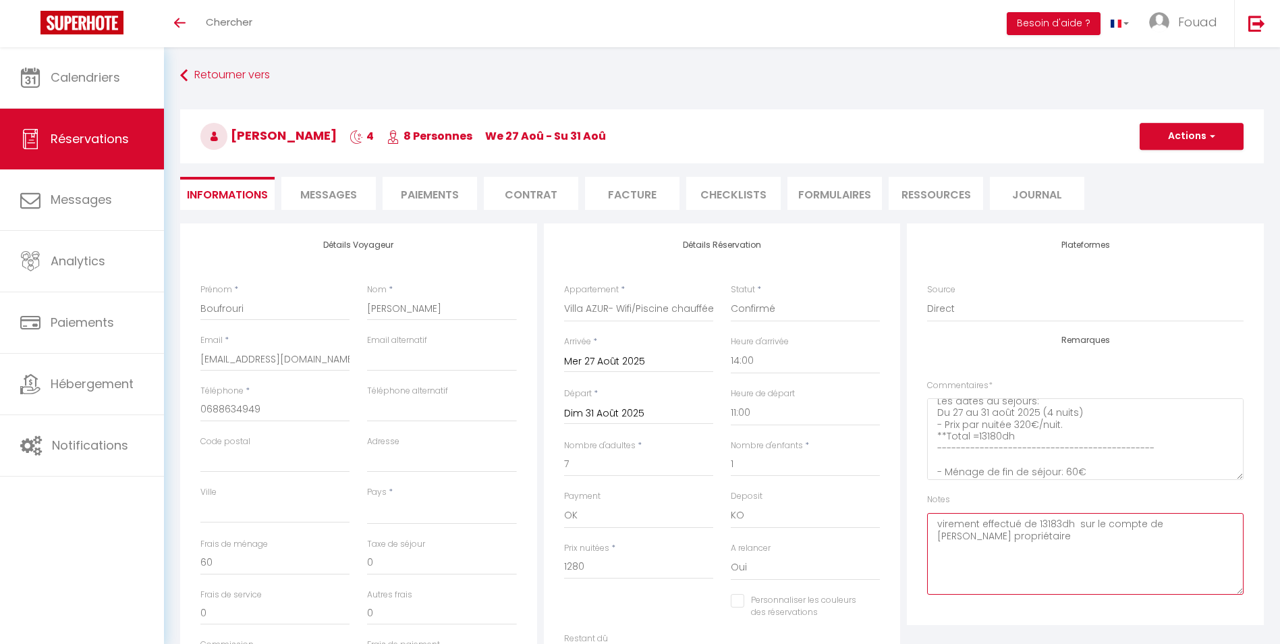
scroll to position [71, 0]
drag, startPoint x: 1090, startPoint y: 435, endPoint x: 1064, endPoint y: 435, distance: 25.7
click at [858, 400] on textarea "Voici un devis détaillé de votre séjour dans la [GEOGRAPHIC_DATA]. Les dates du…" at bounding box center [1085, 439] width 317 height 82
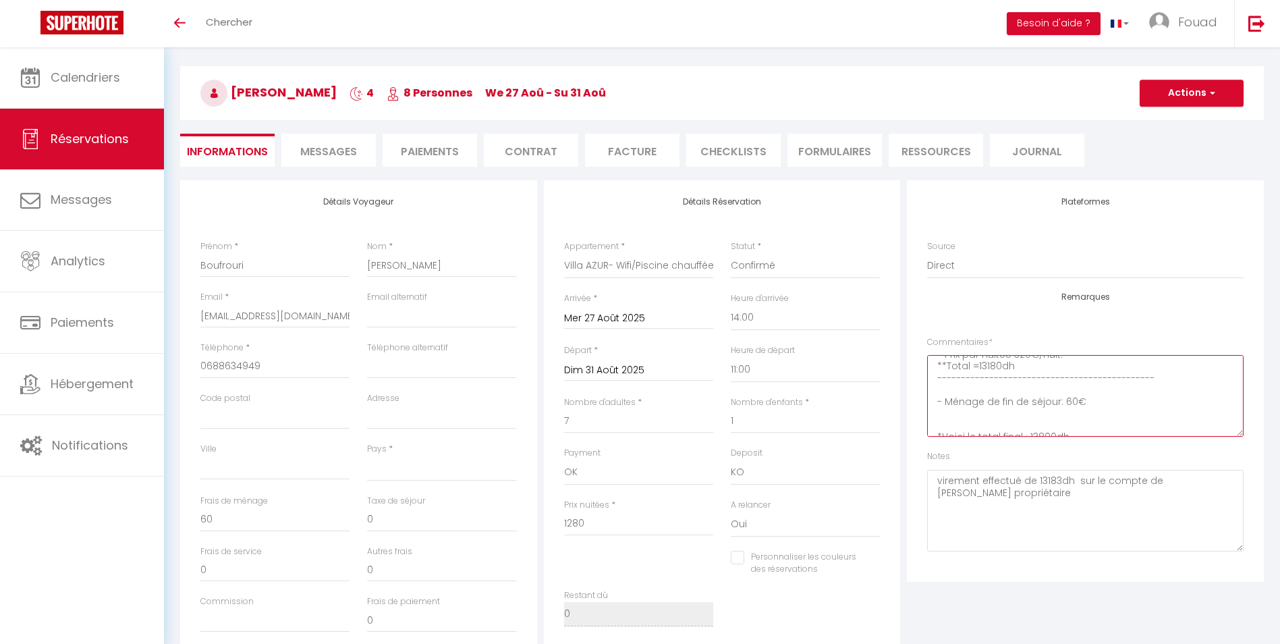
scroll to position [0, 0]
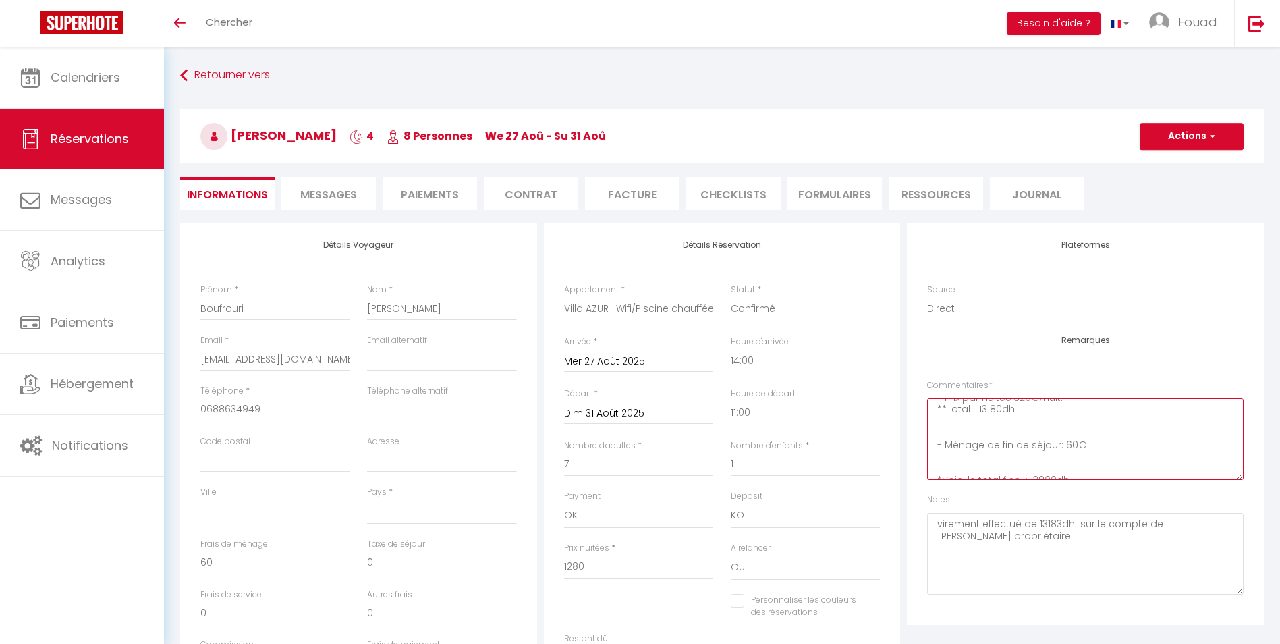
click at [858, 400] on textarea "Voici un devis détaillé de votre séjour dans la [GEOGRAPHIC_DATA]. Les dates du…" at bounding box center [1085, 439] width 317 height 82
drag, startPoint x: 1072, startPoint y: 468, endPoint x: 878, endPoint y: 474, distance: 193.8
click at [858, 400] on div "Détails Voyageur Prénom * [PERSON_NAME] * [PERSON_NAME] * [EMAIL_ADDRESS][DOMAI…" at bounding box center [722, 464] width 1091 height 483
click at [858, 400] on textarea "virement effectué de 13183dh sur le compte de [PERSON_NAME] propriétaire" at bounding box center [1085, 554] width 317 height 82
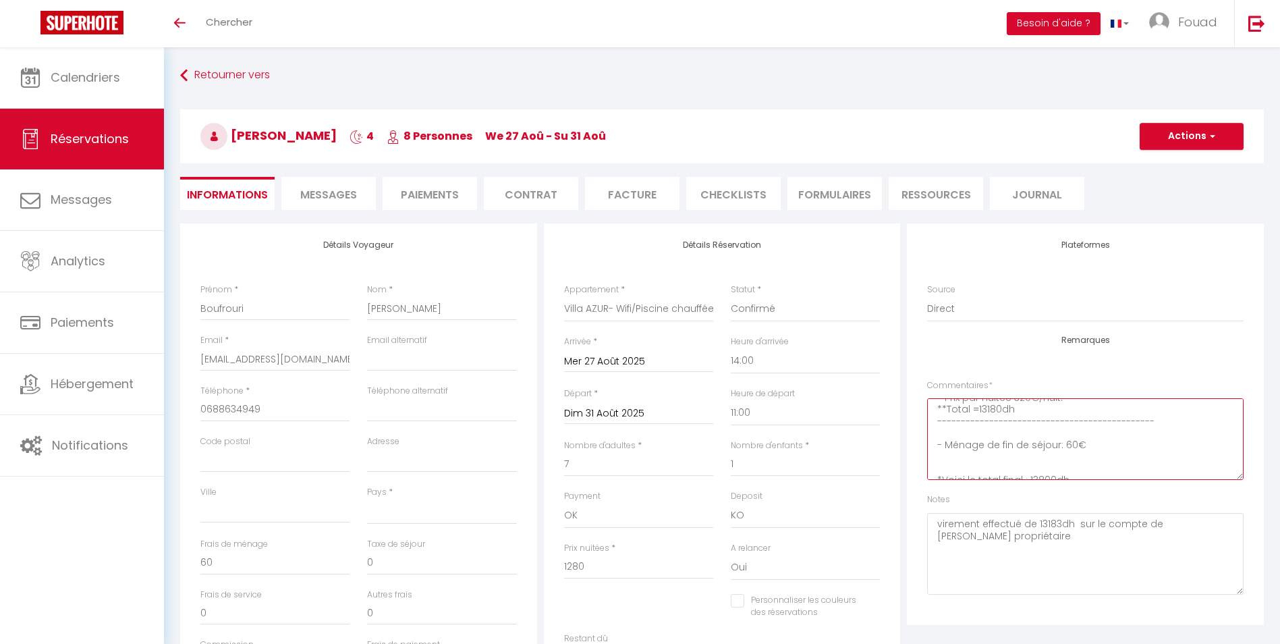
click at [858, 400] on textarea "Voici un devis détaillé de votre séjour dans la [GEOGRAPHIC_DATA]. Les dates du…" at bounding box center [1085, 439] width 317 height 82
